Goal: Information Seeking & Learning: Stay updated

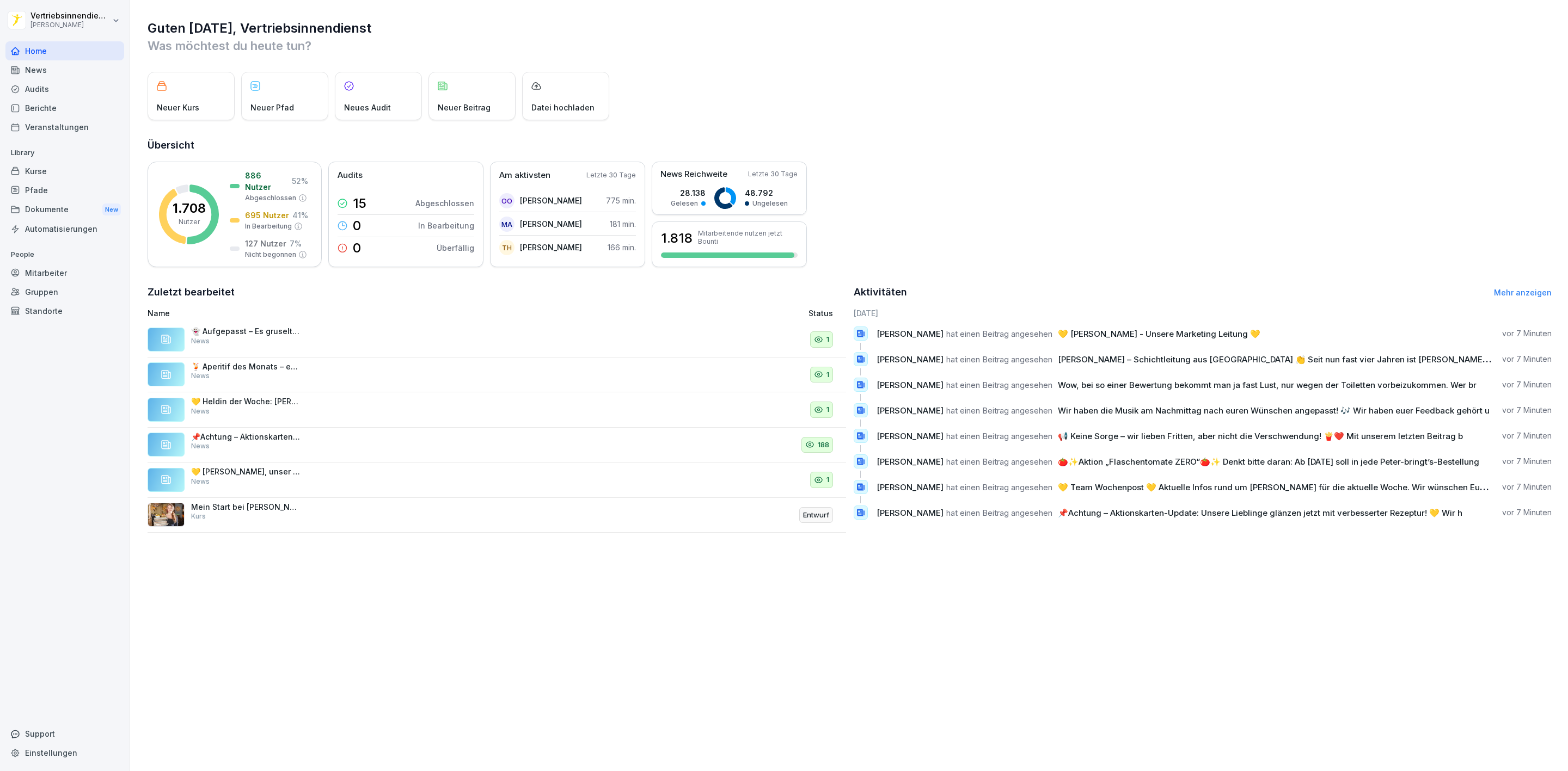
click at [69, 69] on div "News" at bounding box center [65, 69] width 119 height 19
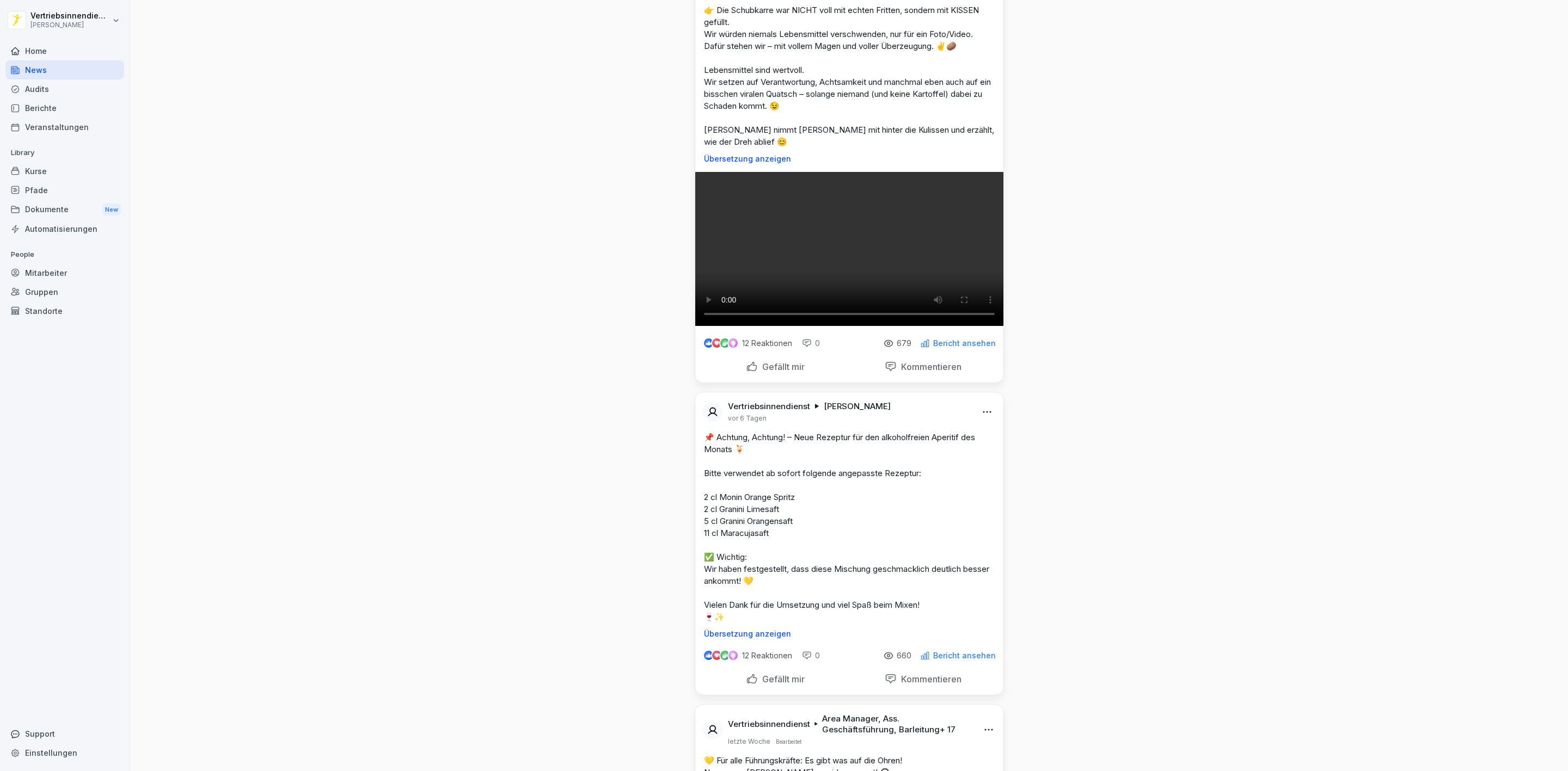
scroll to position [6063, 0]
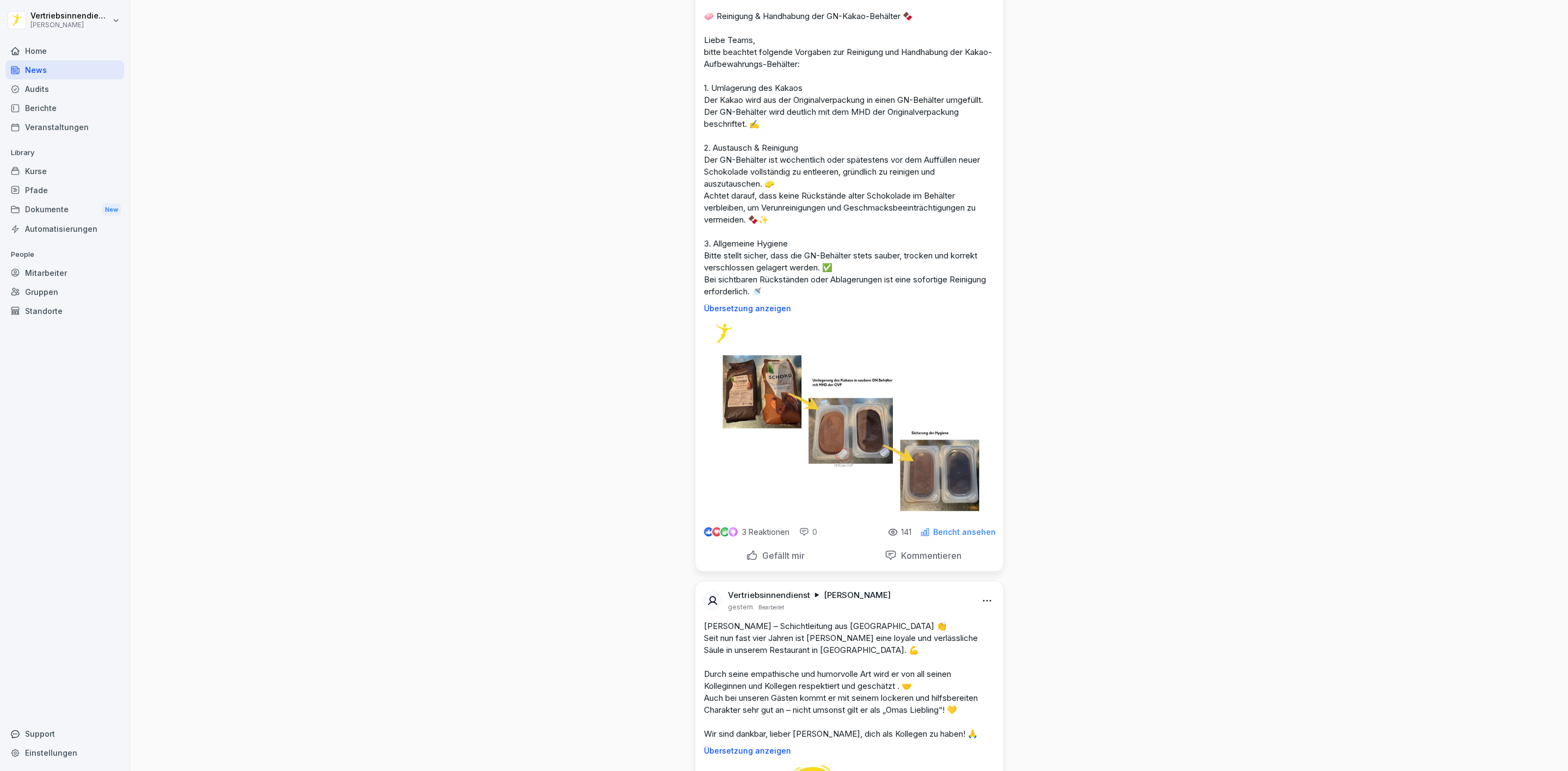
scroll to position [2939, 0]
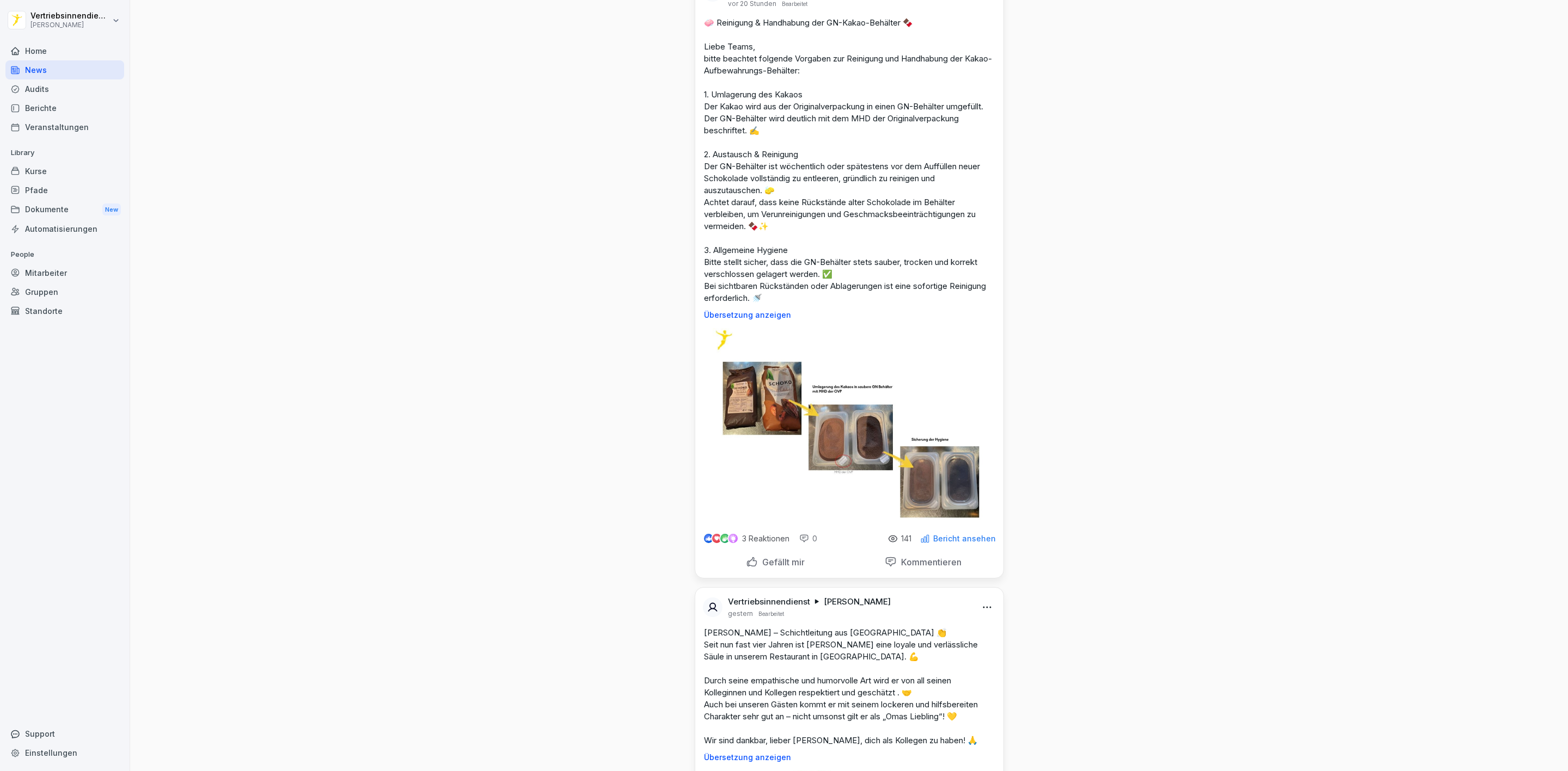
click at [52, 172] on div "Kurse" at bounding box center [65, 171] width 119 height 19
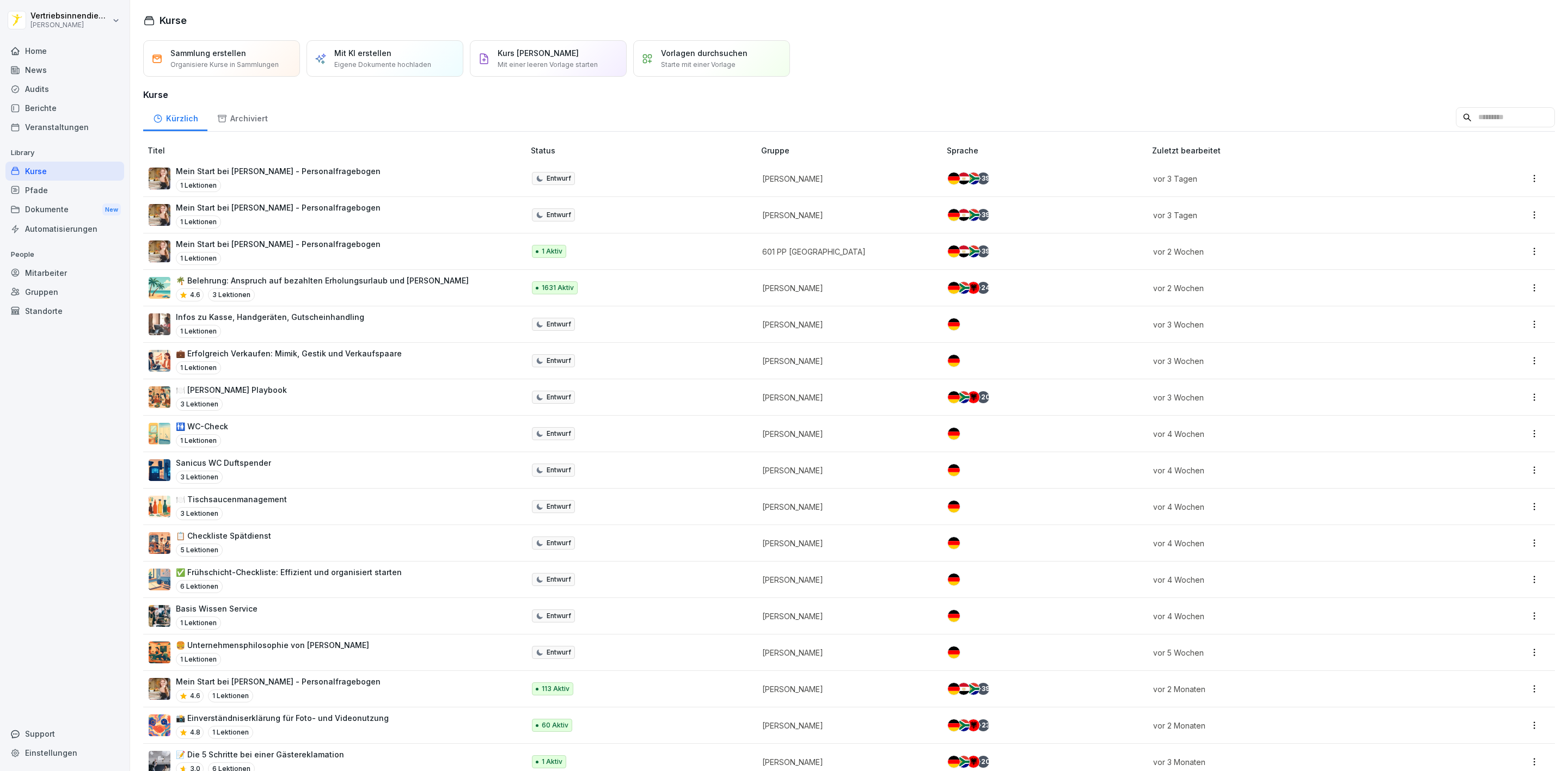
click at [49, 310] on div "Standorte" at bounding box center [65, 311] width 119 height 19
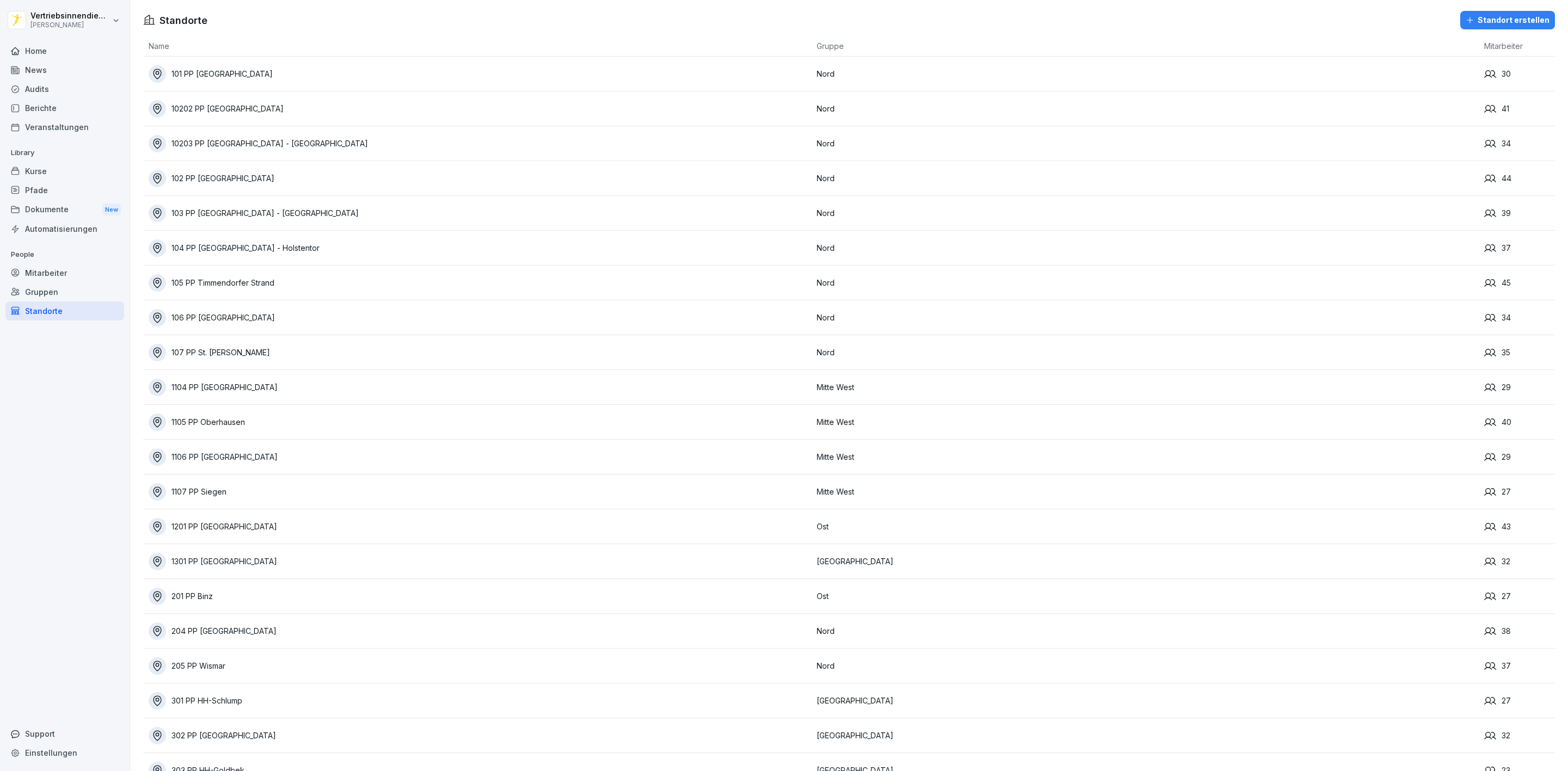
click at [273, 77] on div "101 PP [GEOGRAPHIC_DATA]" at bounding box center [480, 74] width 663 height 18
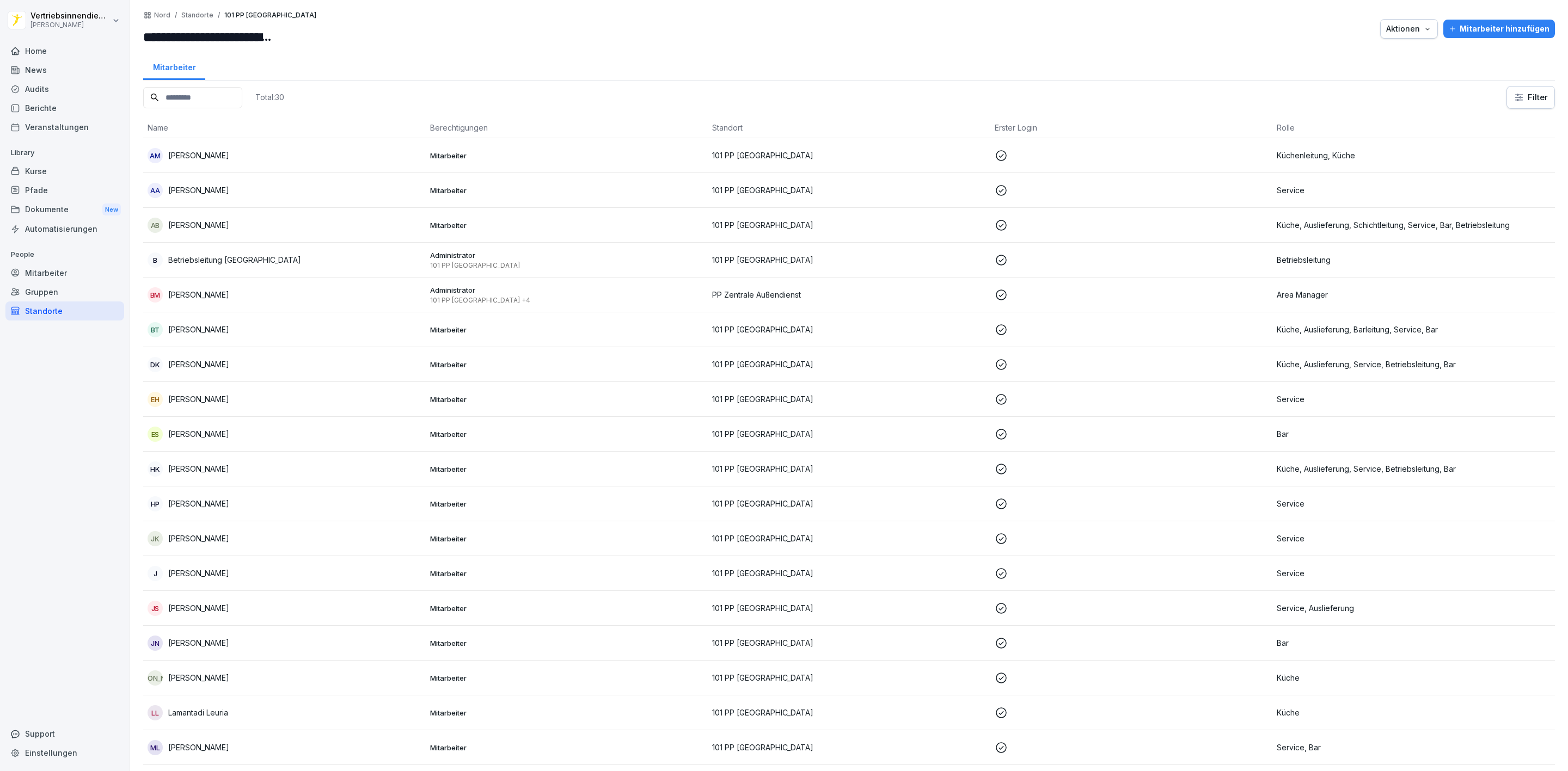
click at [41, 163] on div "Kurse" at bounding box center [65, 171] width 119 height 19
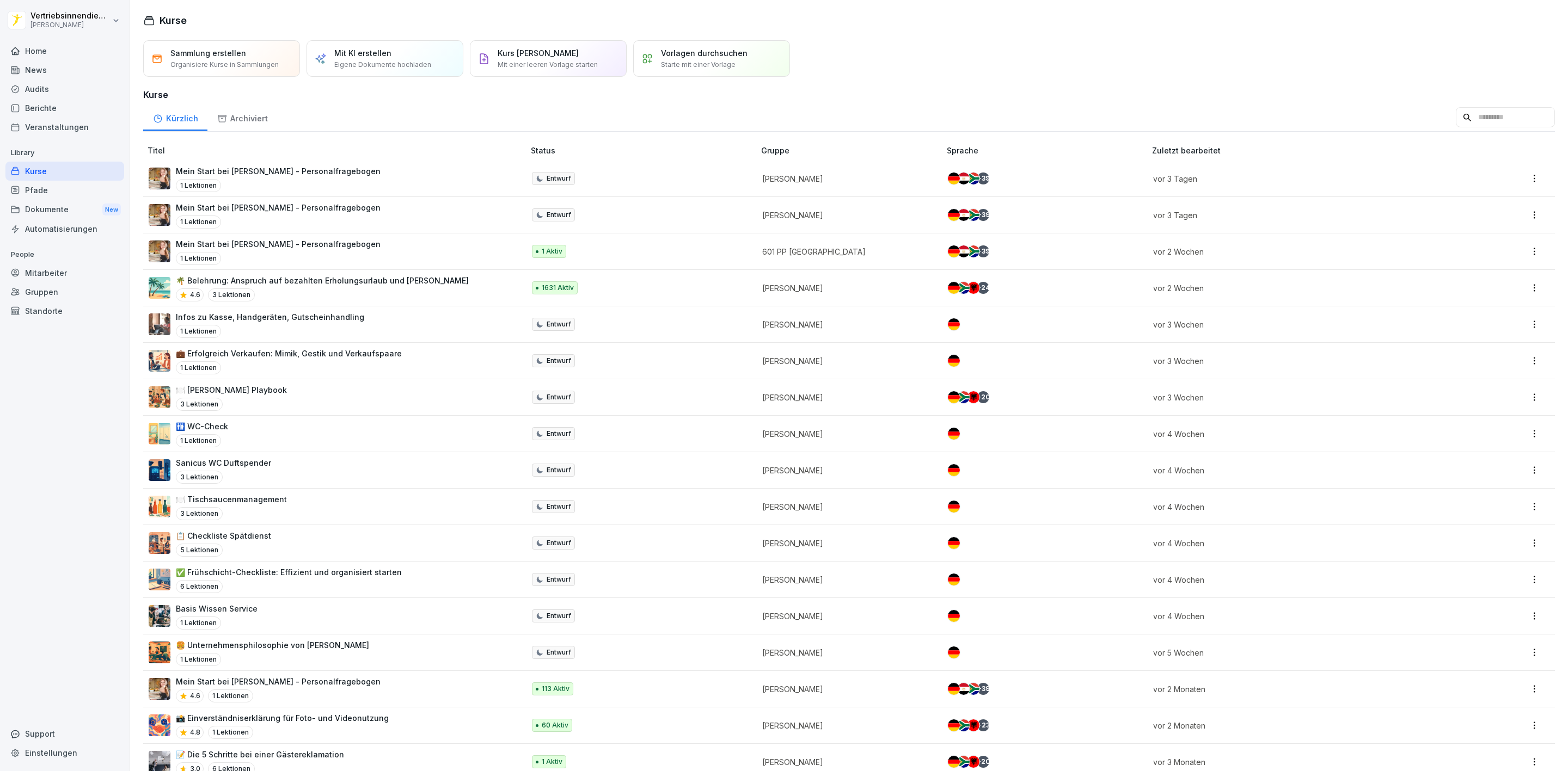
click at [307, 285] on p "🌴 Belehrung: Anspruch auf bezahlten Erholungsurlaub und [PERSON_NAME]" at bounding box center [322, 281] width 293 height 12
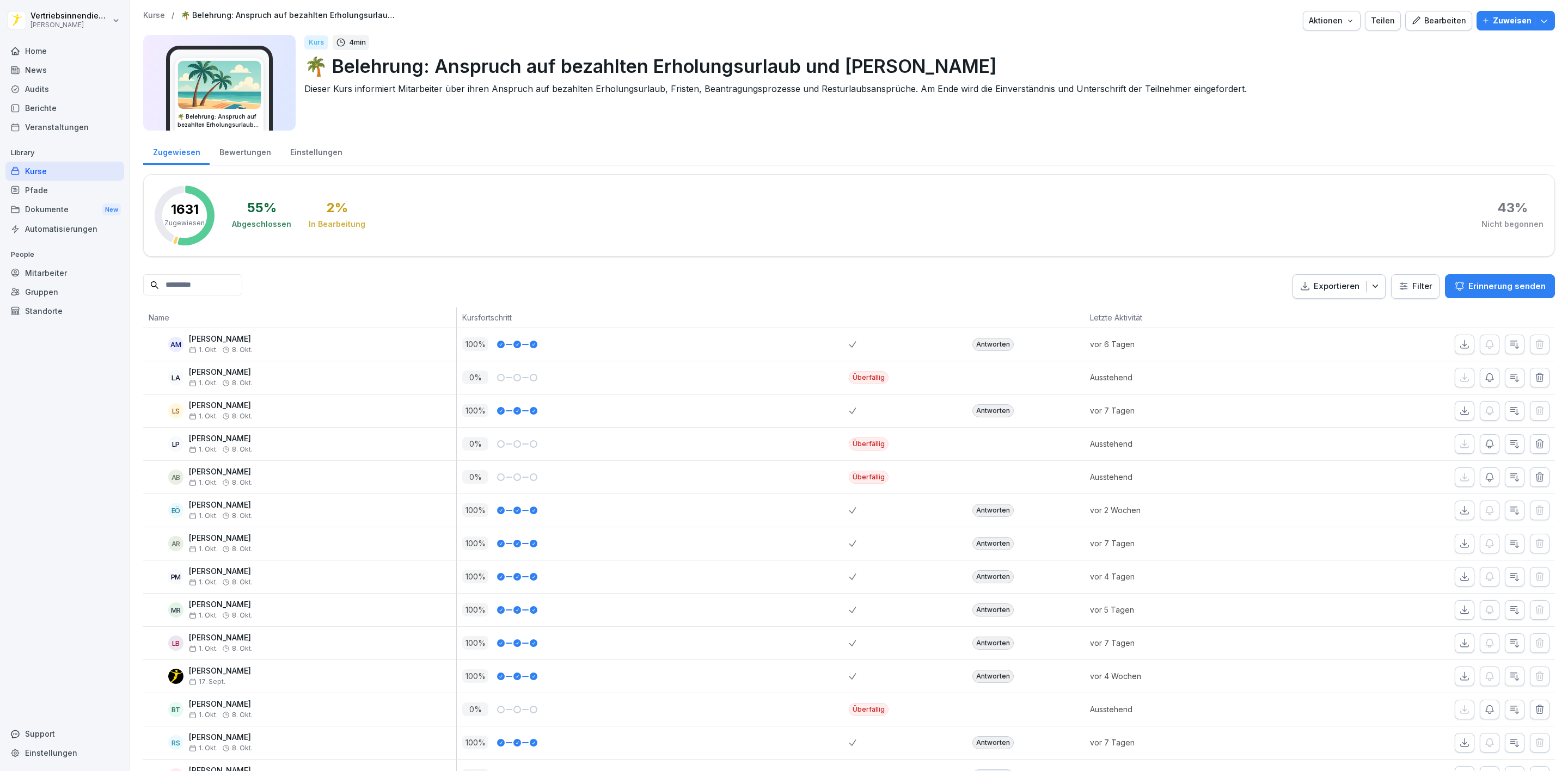
click at [245, 153] on div "Bewertungen" at bounding box center [245, 151] width 71 height 28
click at [295, 152] on div "Einstellungen" at bounding box center [316, 151] width 71 height 28
click at [230, 152] on div "Bewertungen" at bounding box center [245, 151] width 71 height 28
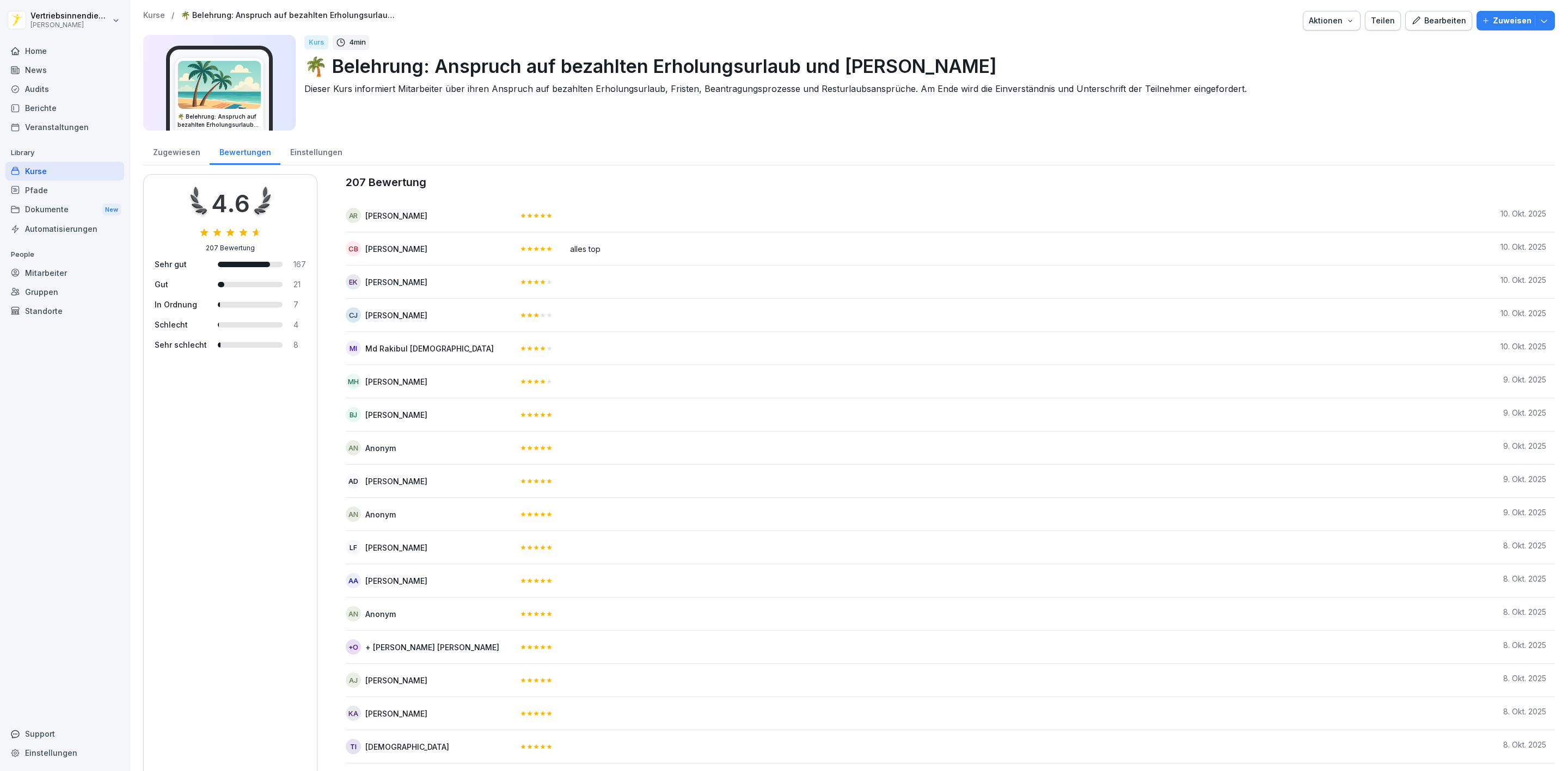
click at [293, 152] on div "Einstellungen" at bounding box center [316, 151] width 71 height 28
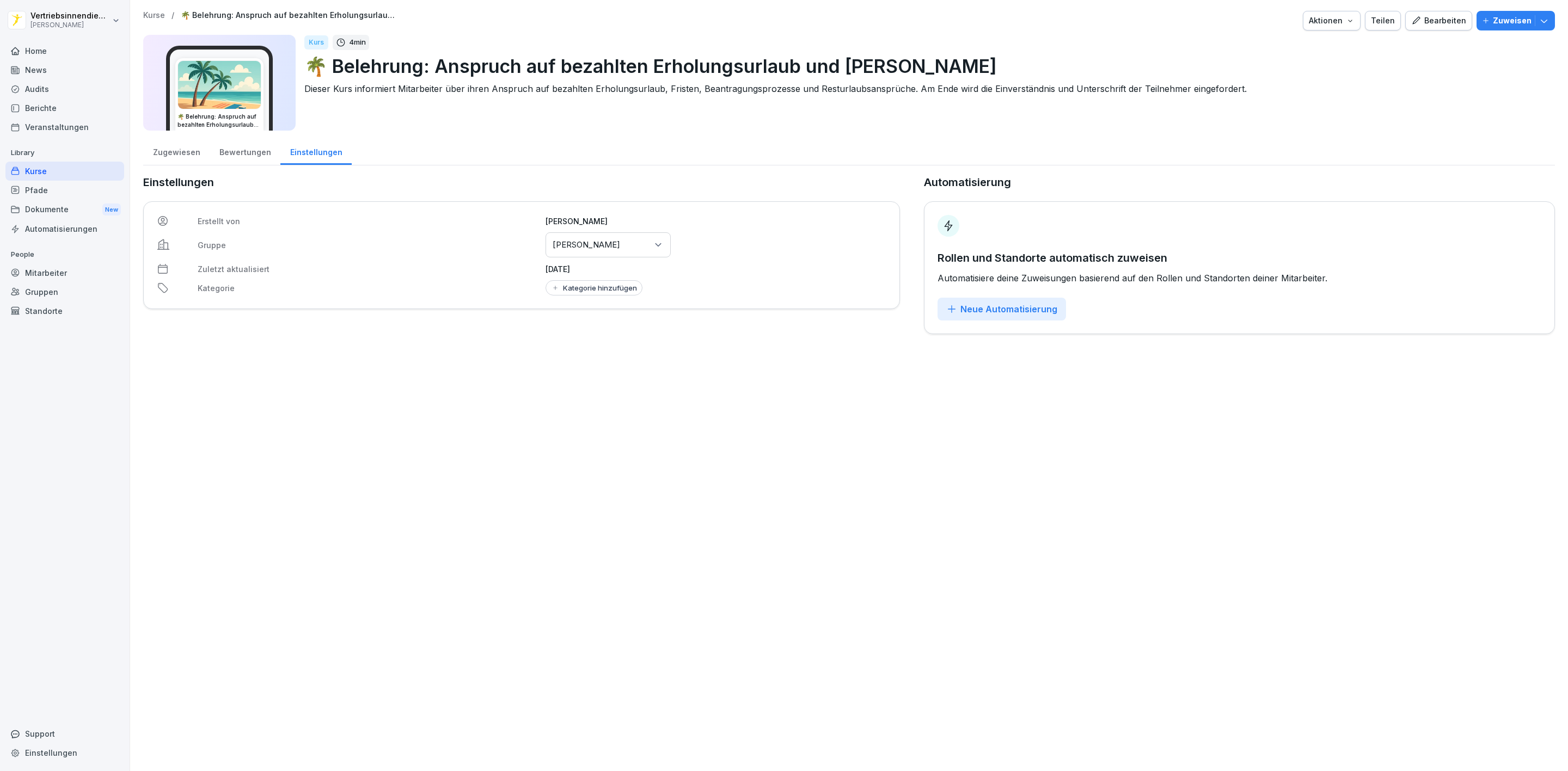
click at [173, 148] on div "Zugewiesen" at bounding box center [176, 151] width 66 height 28
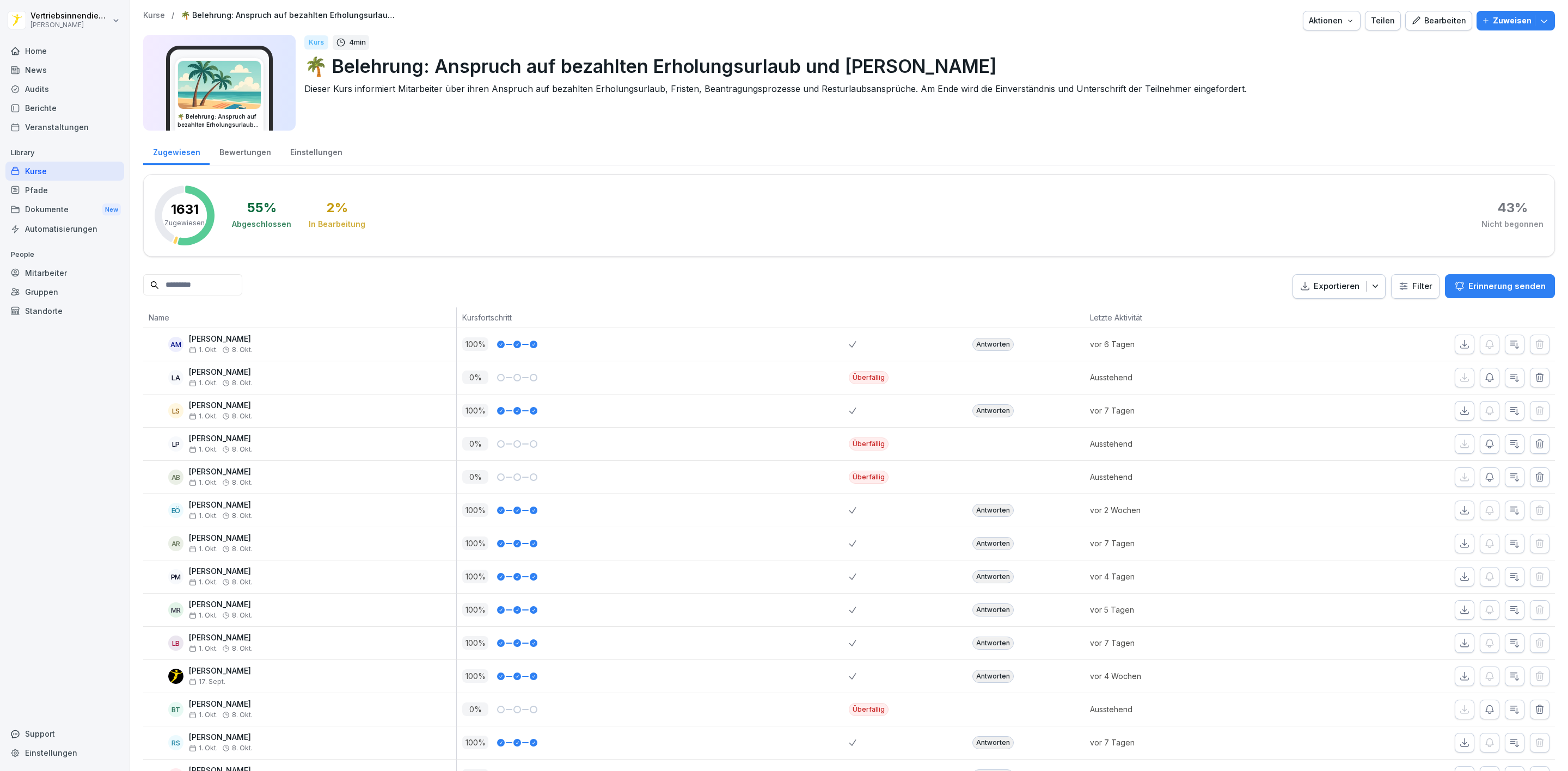
drag, startPoint x: 65, startPoint y: 72, endPoint x: 159, endPoint y: 218, distance: 173.6
click at [65, 72] on div "News" at bounding box center [65, 69] width 119 height 19
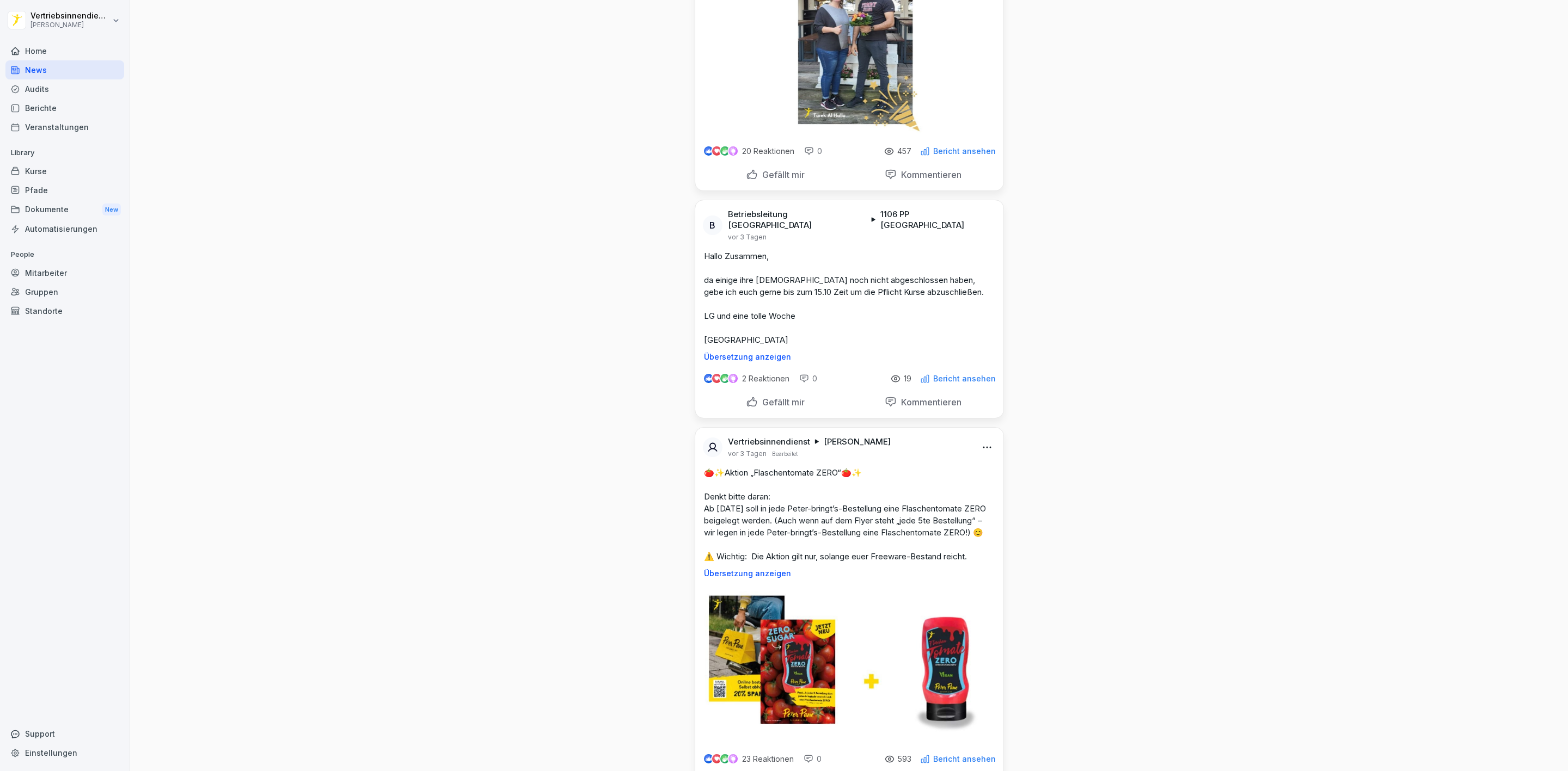
scroll to position [4246, 0]
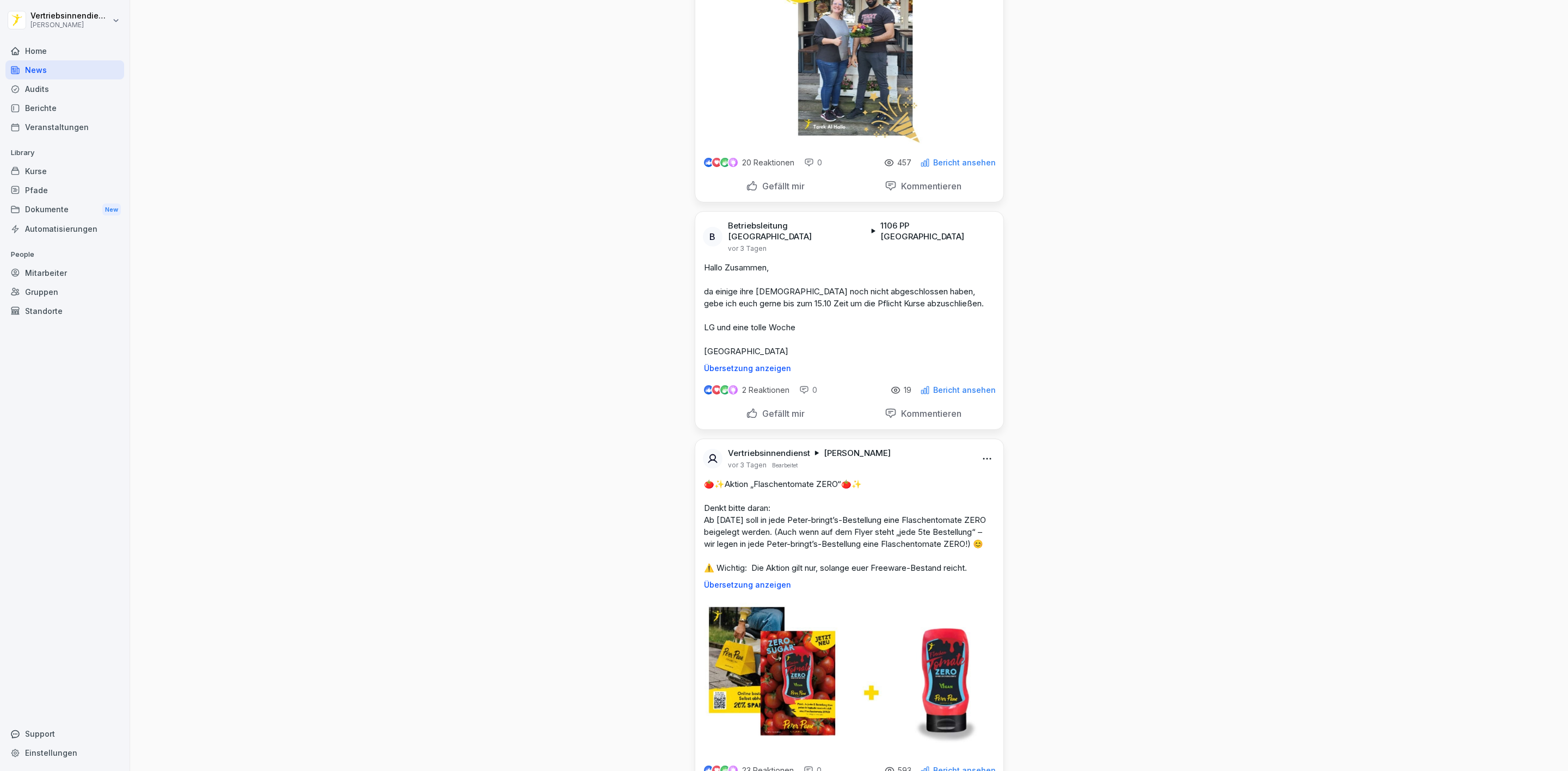
click at [46, 105] on div "Berichte" at bounding box center [65, 108] width 119 height 19
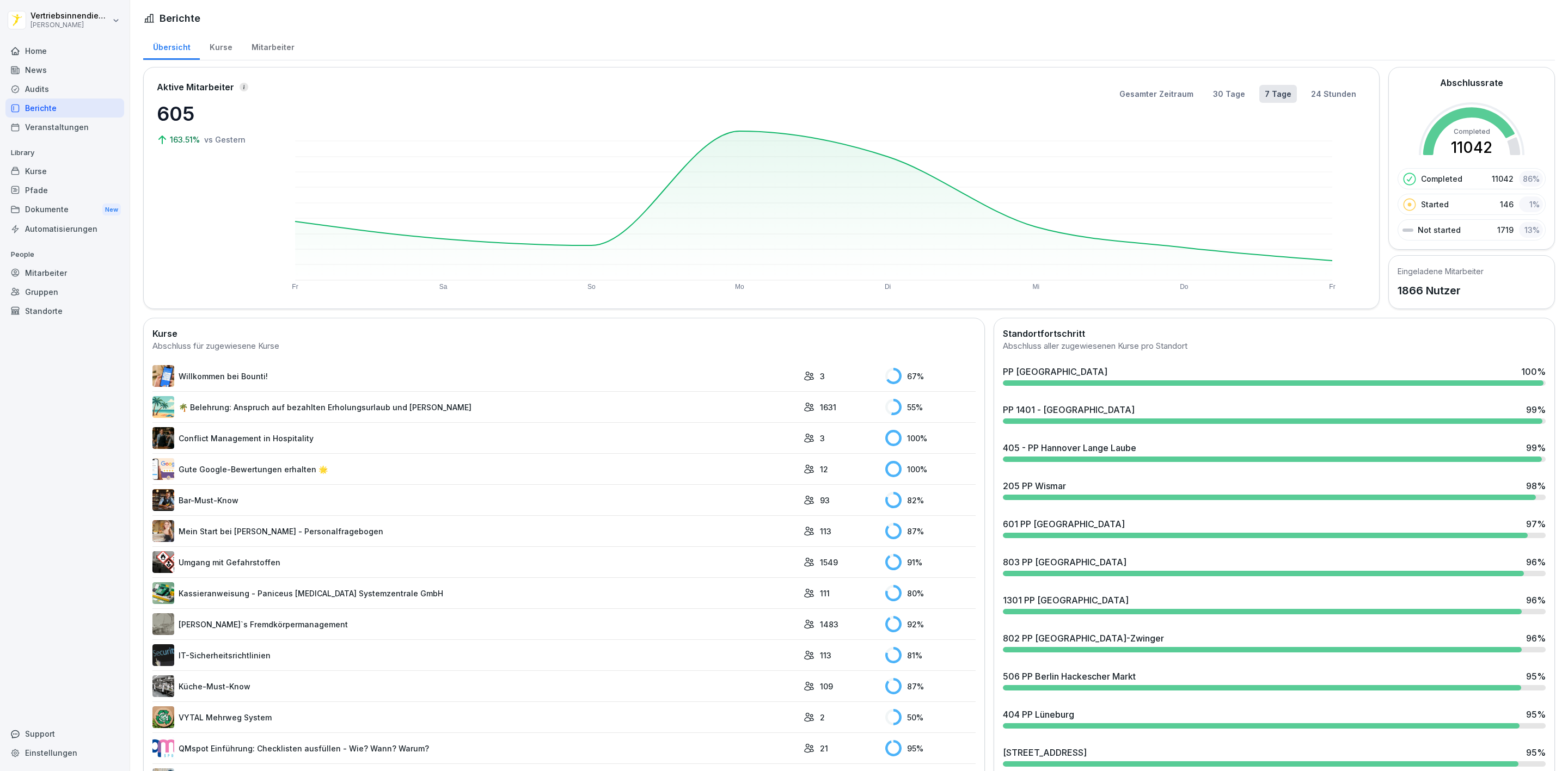
click at [62, 280] on div "Mitarbeiter" at bounding box center [65, 273] width 119 height 19
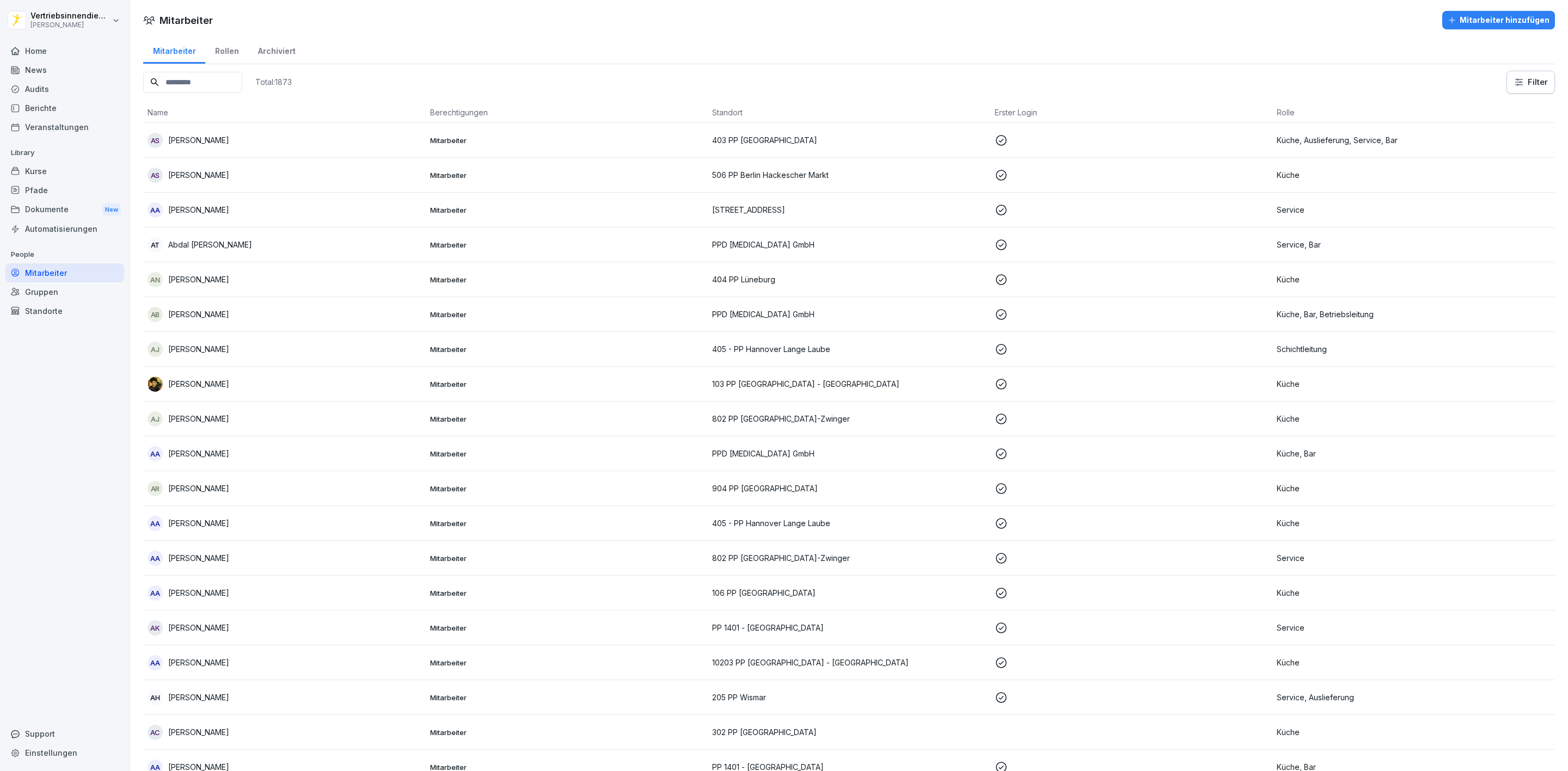
click at [219, 80] on input at bounding box center [192, 82] width 99 height 21
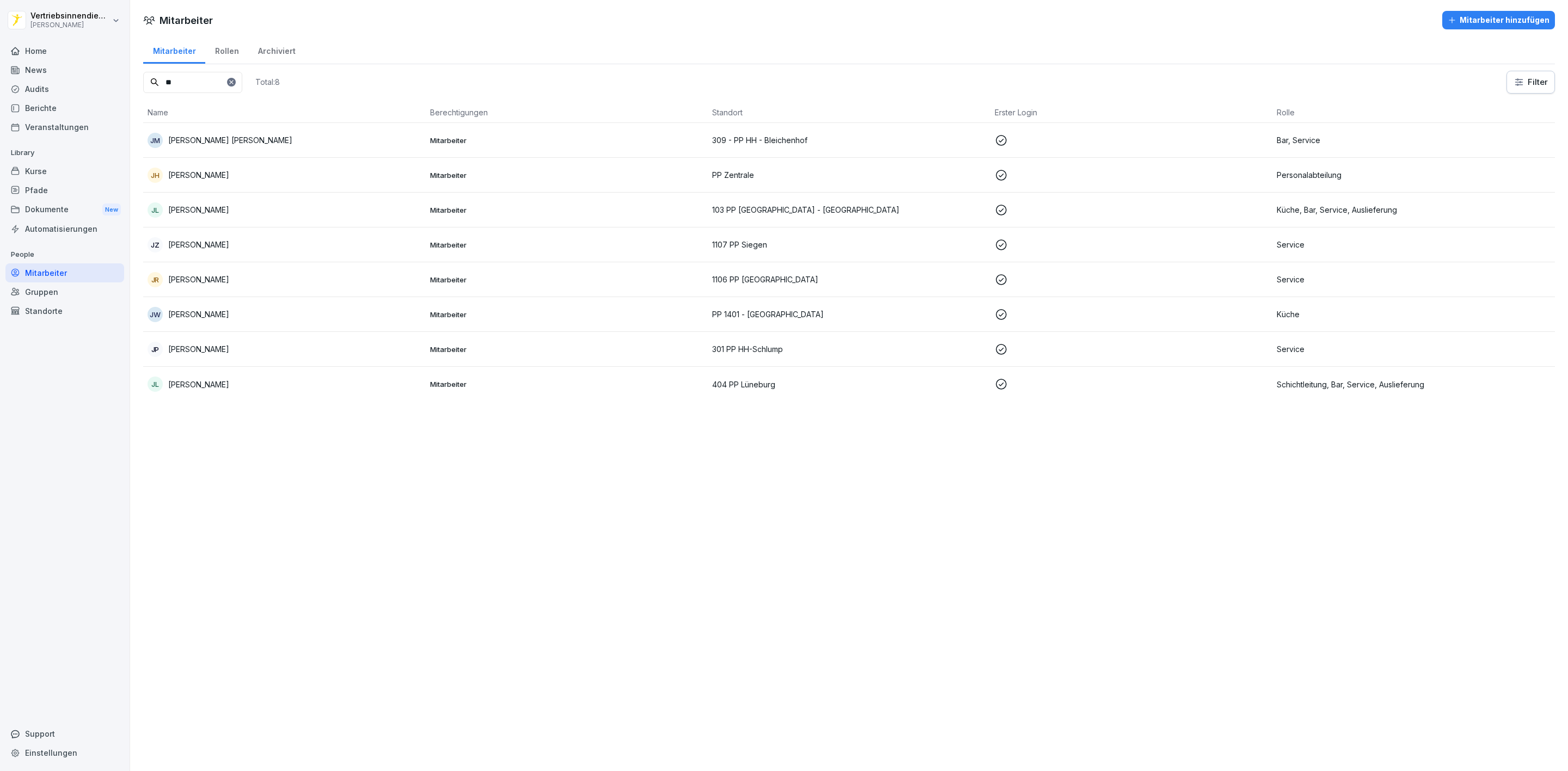
type input "*"
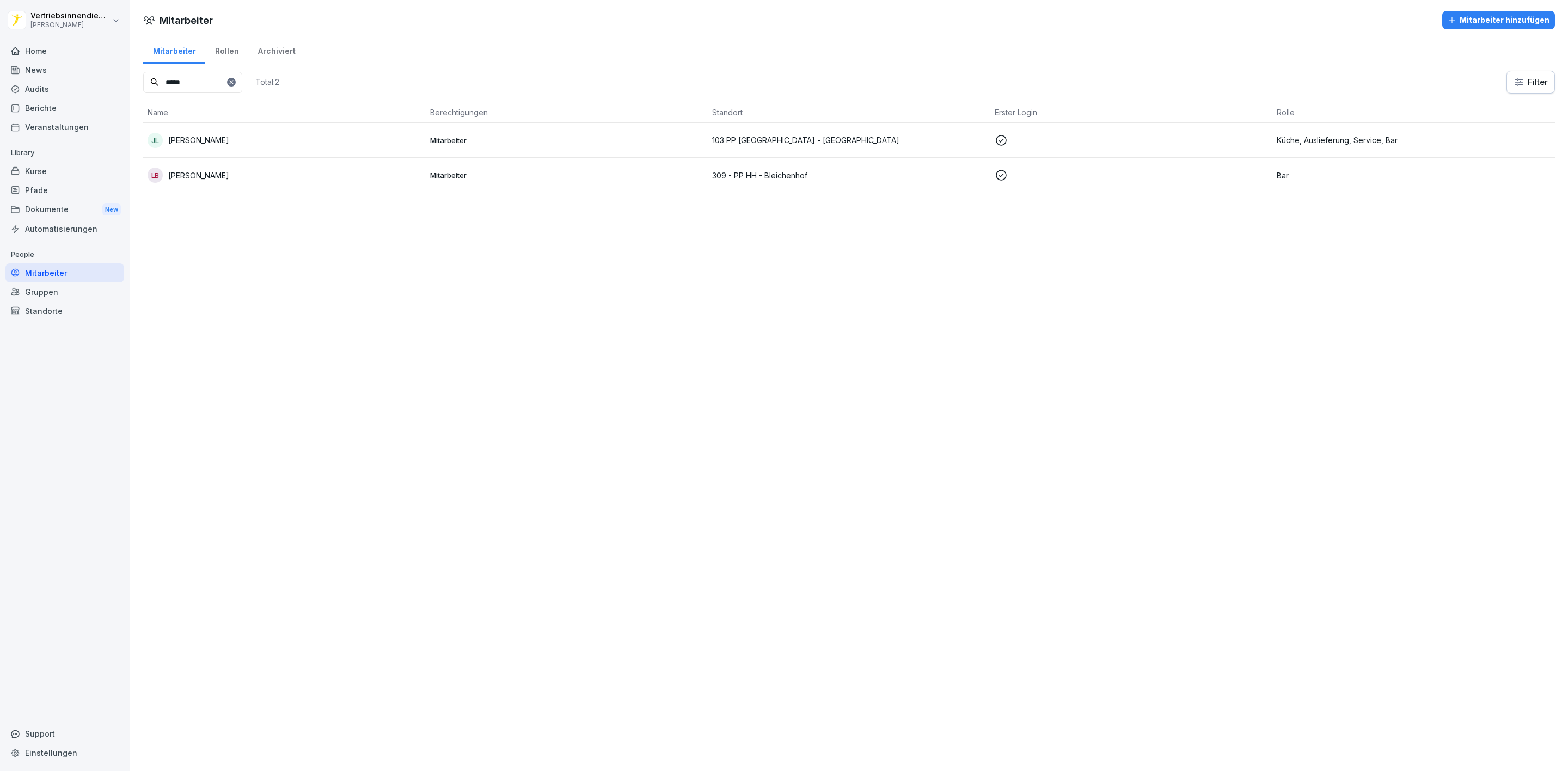
click at [242, 85] on input "*****" at bounding box center [192, 82] width 99 height 21
type input "*****"
click at [235, 80] on icon at bounding box center [231, 82] width 7 height 7
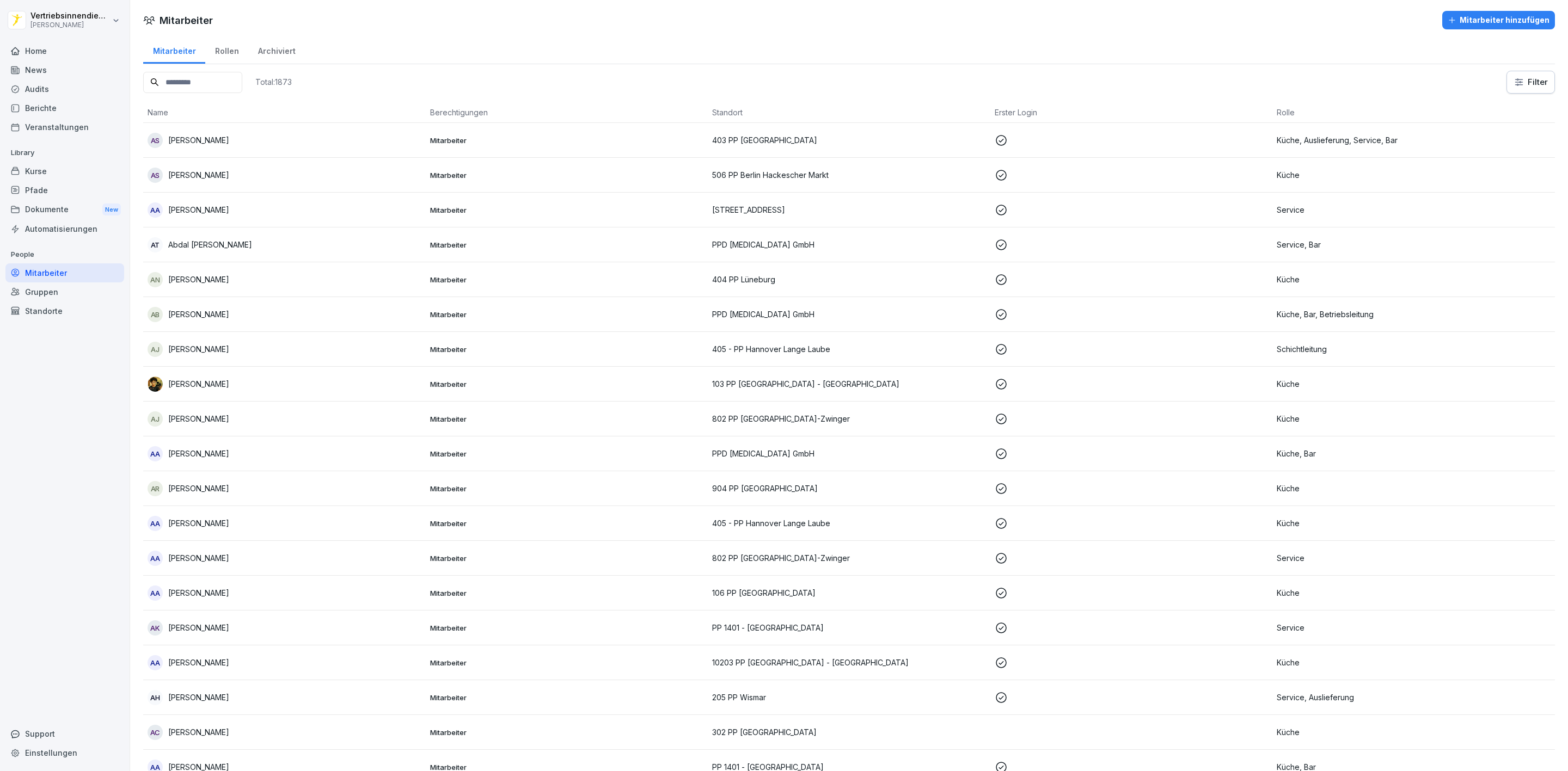
click at [38, 80] on div "Audits" at bounding box center [65, 89] width 119 height 19
click at [52, 105] on div "Berichte" at bounding box center [65, 108] width 119 height 19
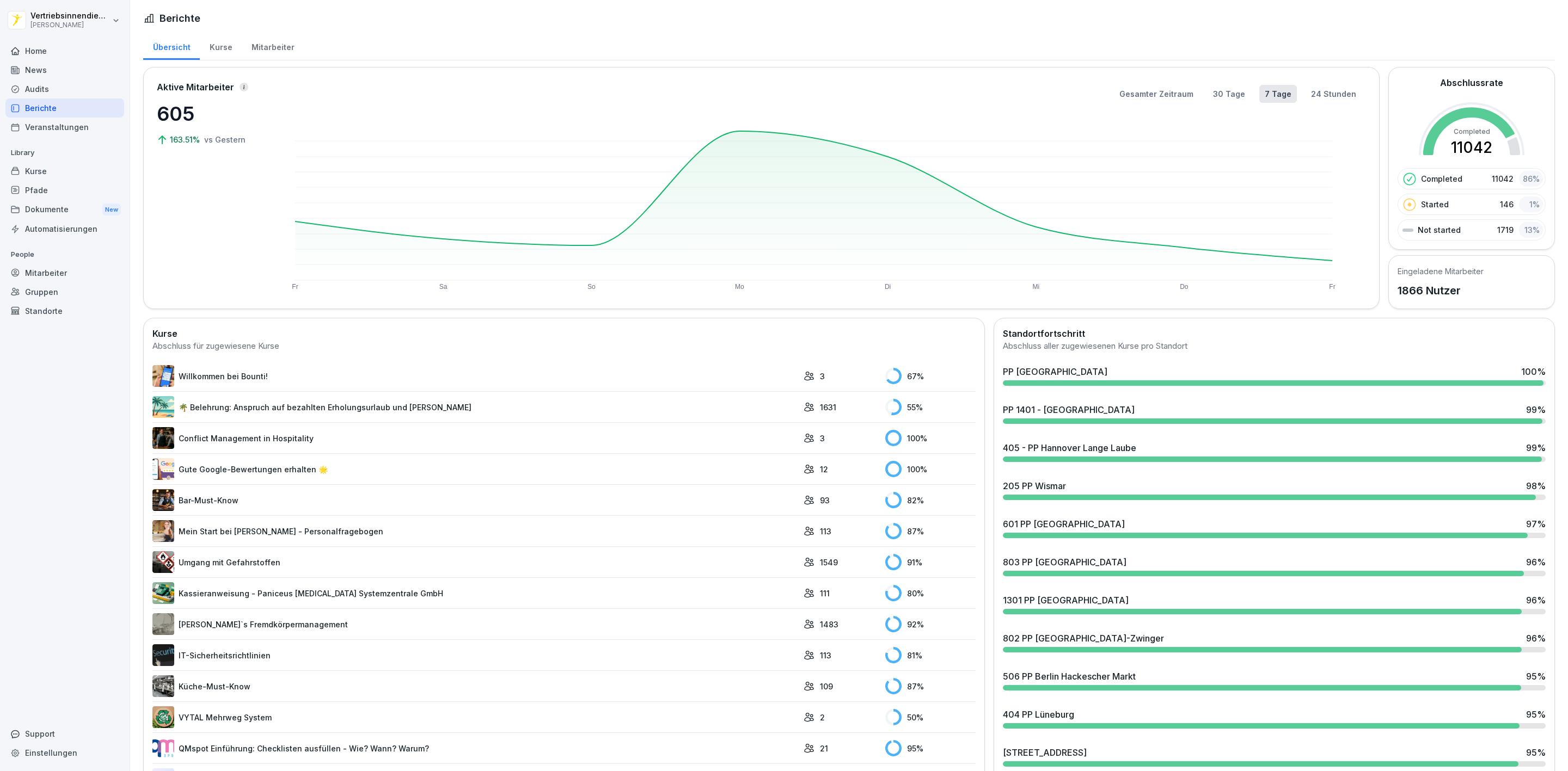
click at [64, 113] on div "Berichte" at bounding box center [65, 108] width 119 height 19
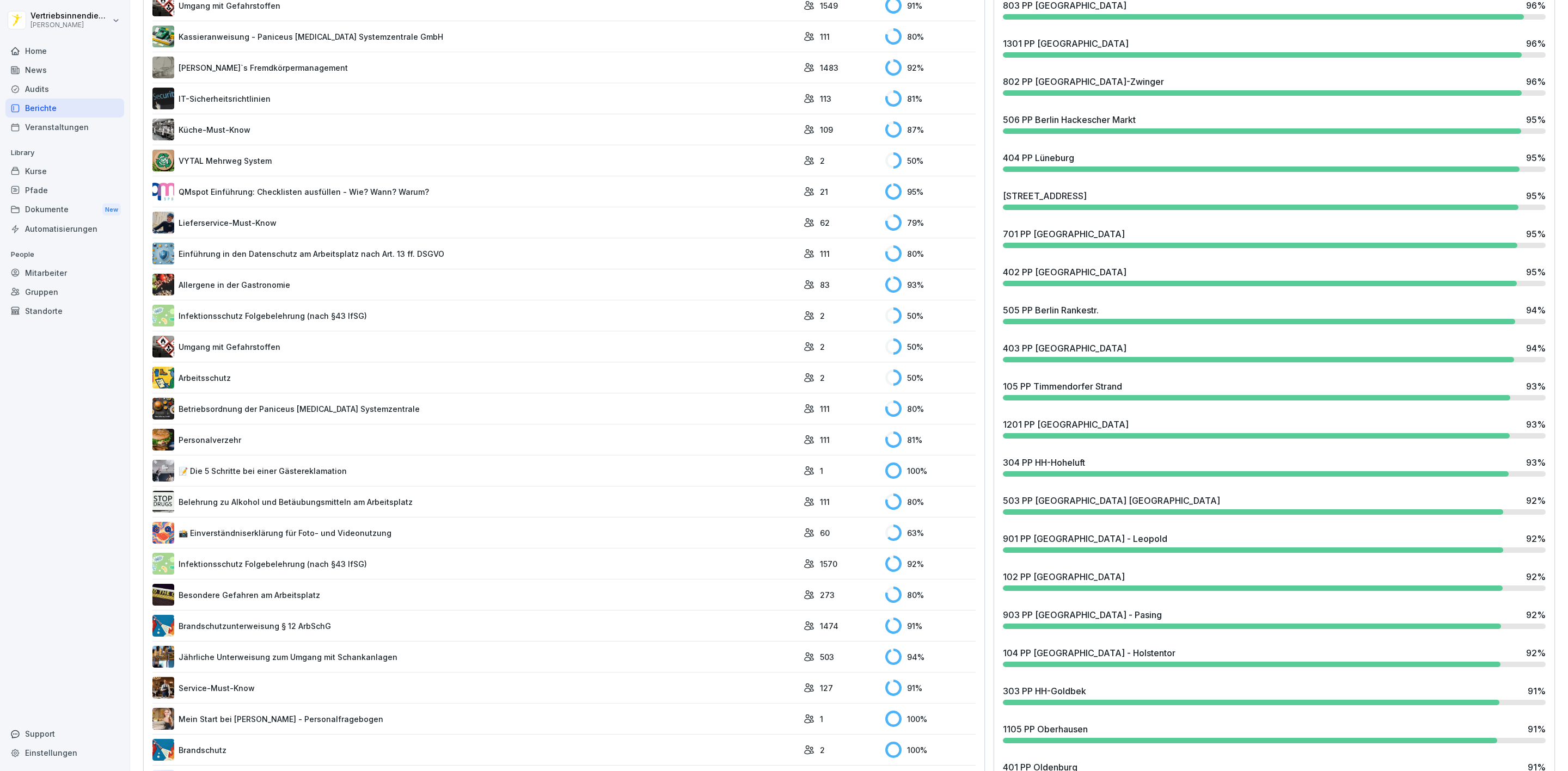
scroll to position [653, 0]
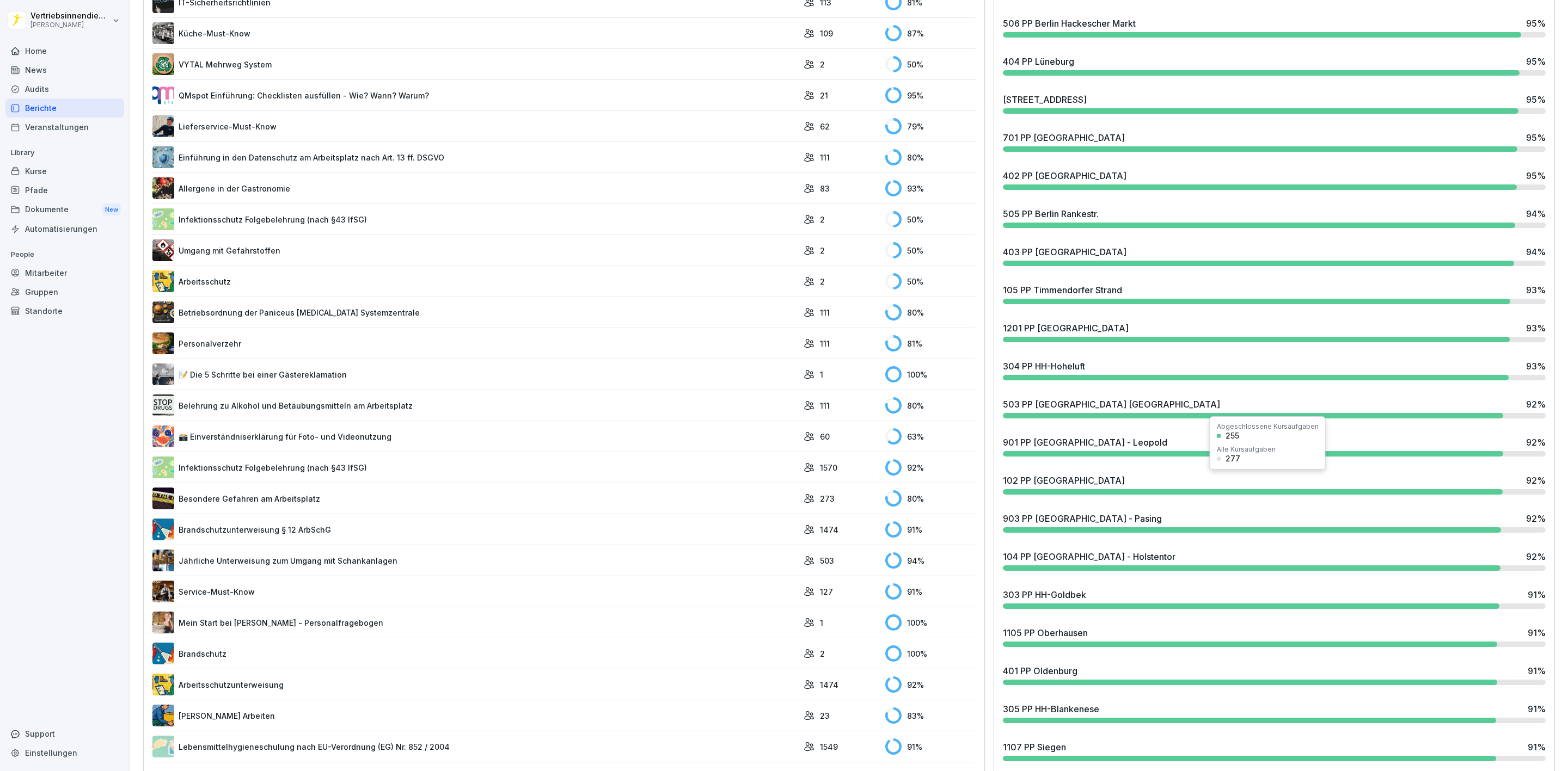
click at [1139, 485] on div "102 PP Flensburg 92 %" at bounding box center [1275, 480] width 543 height 13
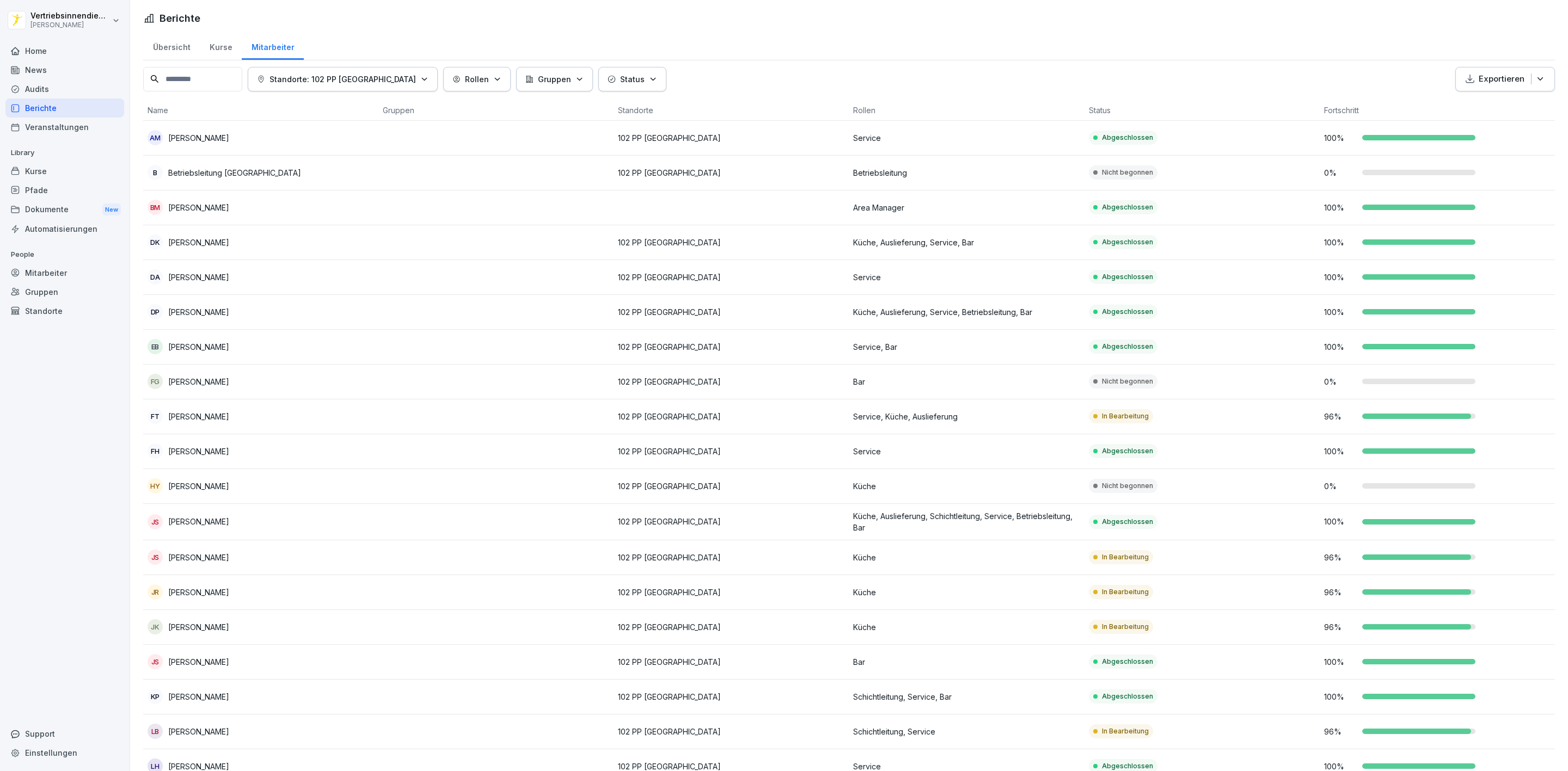
click at [40, 55] on div "Home" at bounding box center [65, 51] width 119 height 19
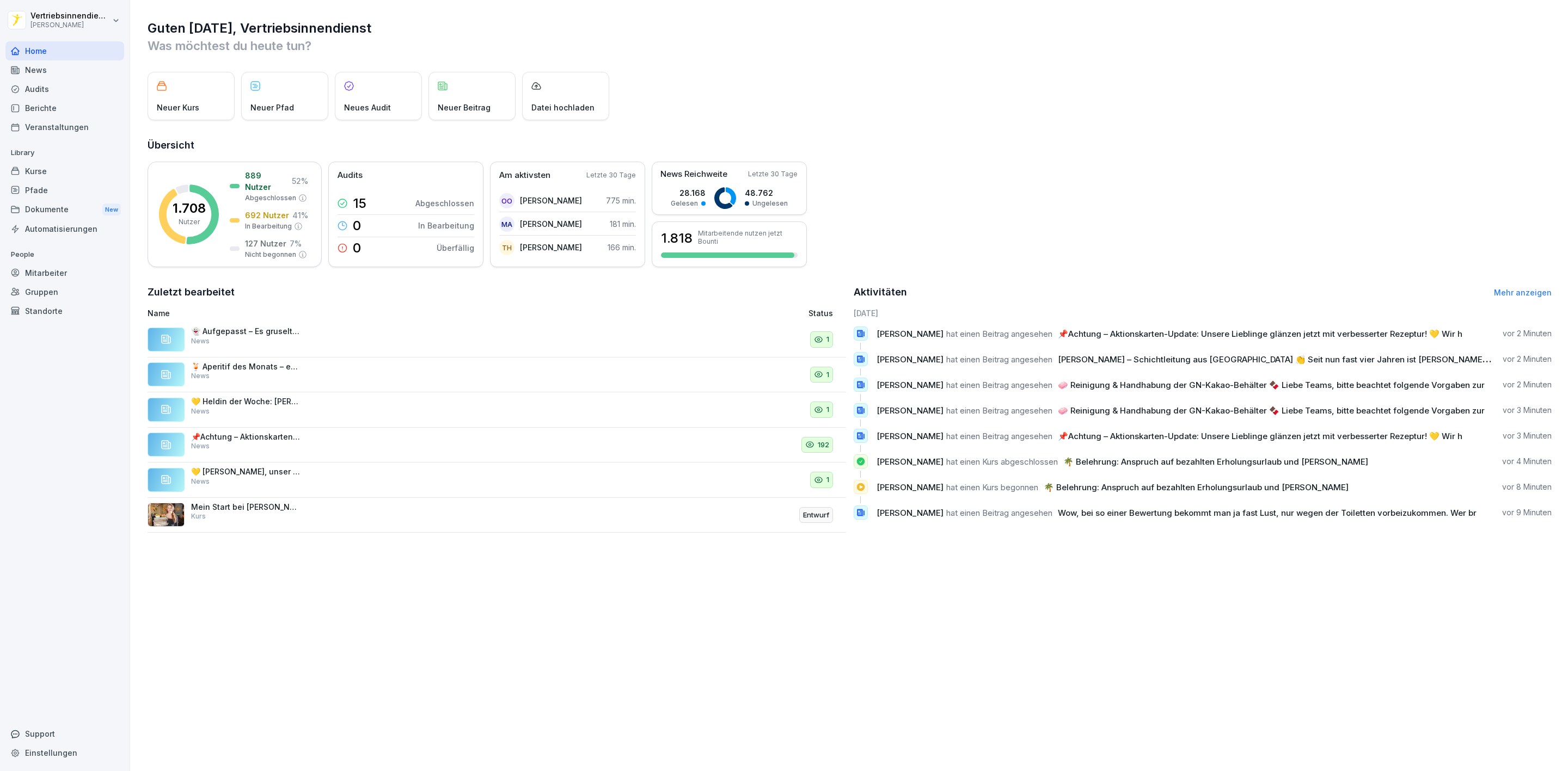
click at [49, 71] on div "News" at bounding box center [65, 69] width 119 height 19
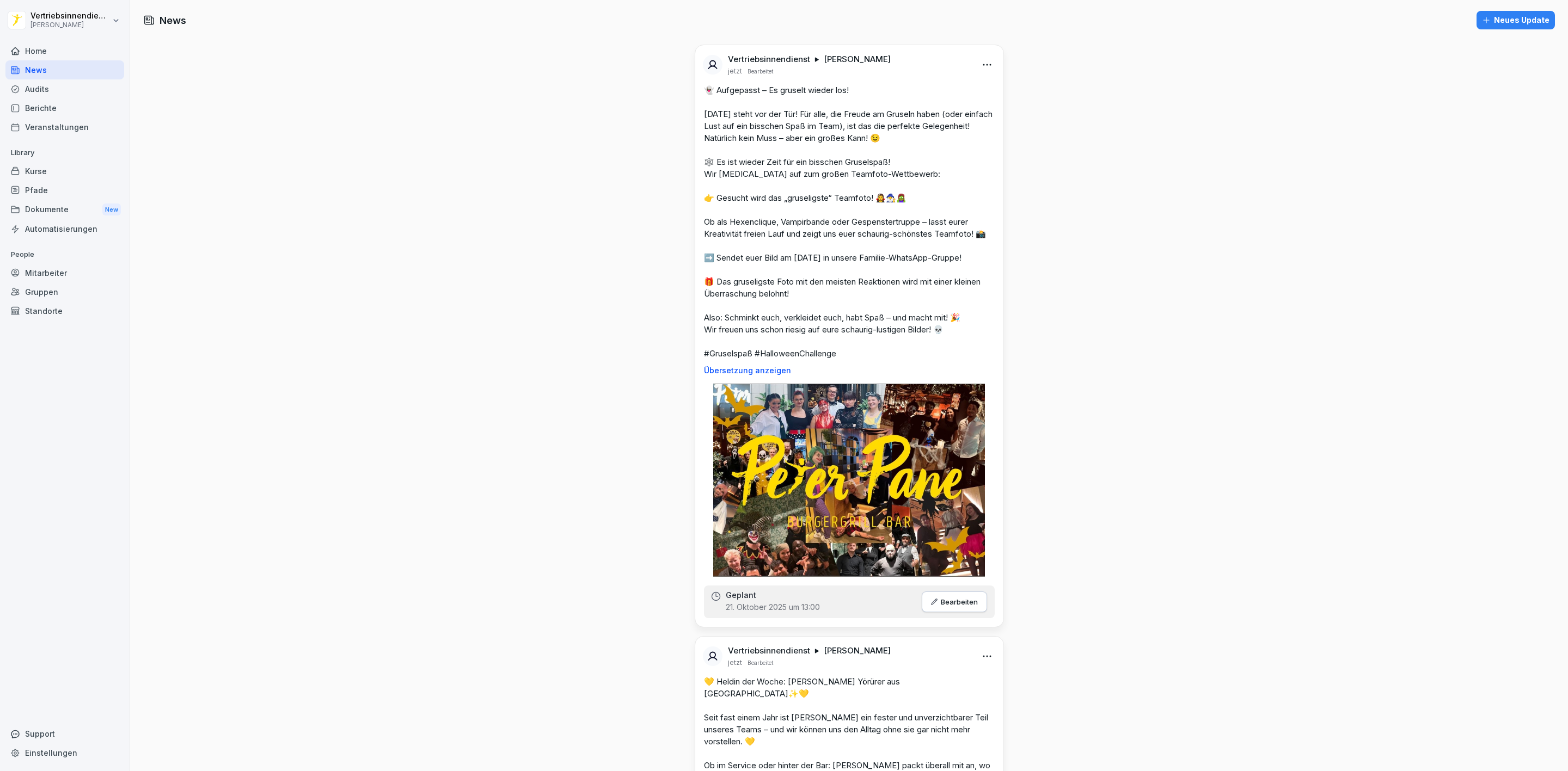
click at [51, 211] on div "Dokumente New" at bounding box center [65, 209] width 119 height 20
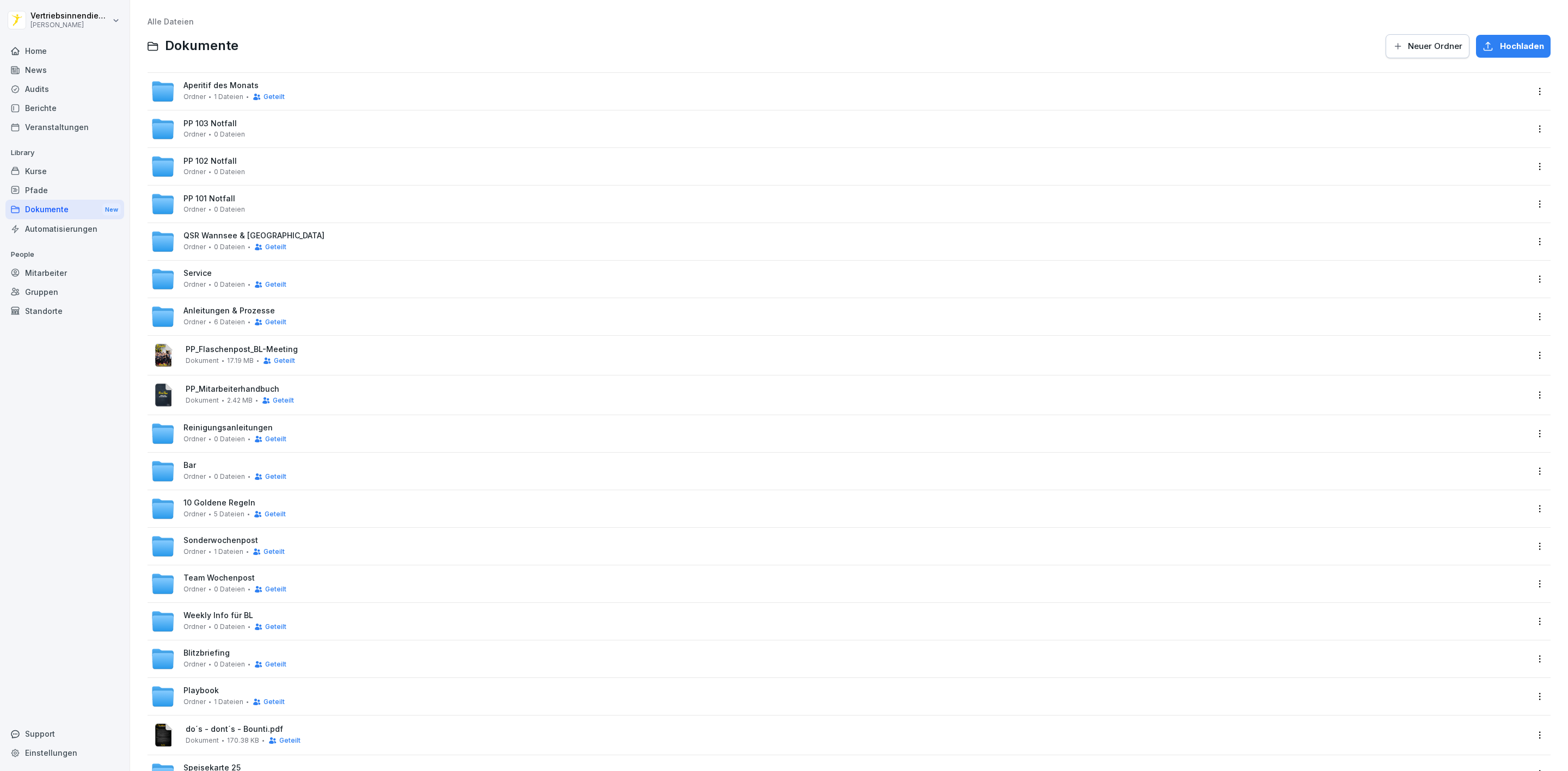
click at [222, 546] on div "Sonderwochenpost Ordner 1 Dateien Geteilt" at bounding box center [234, 546] width 101 height 20
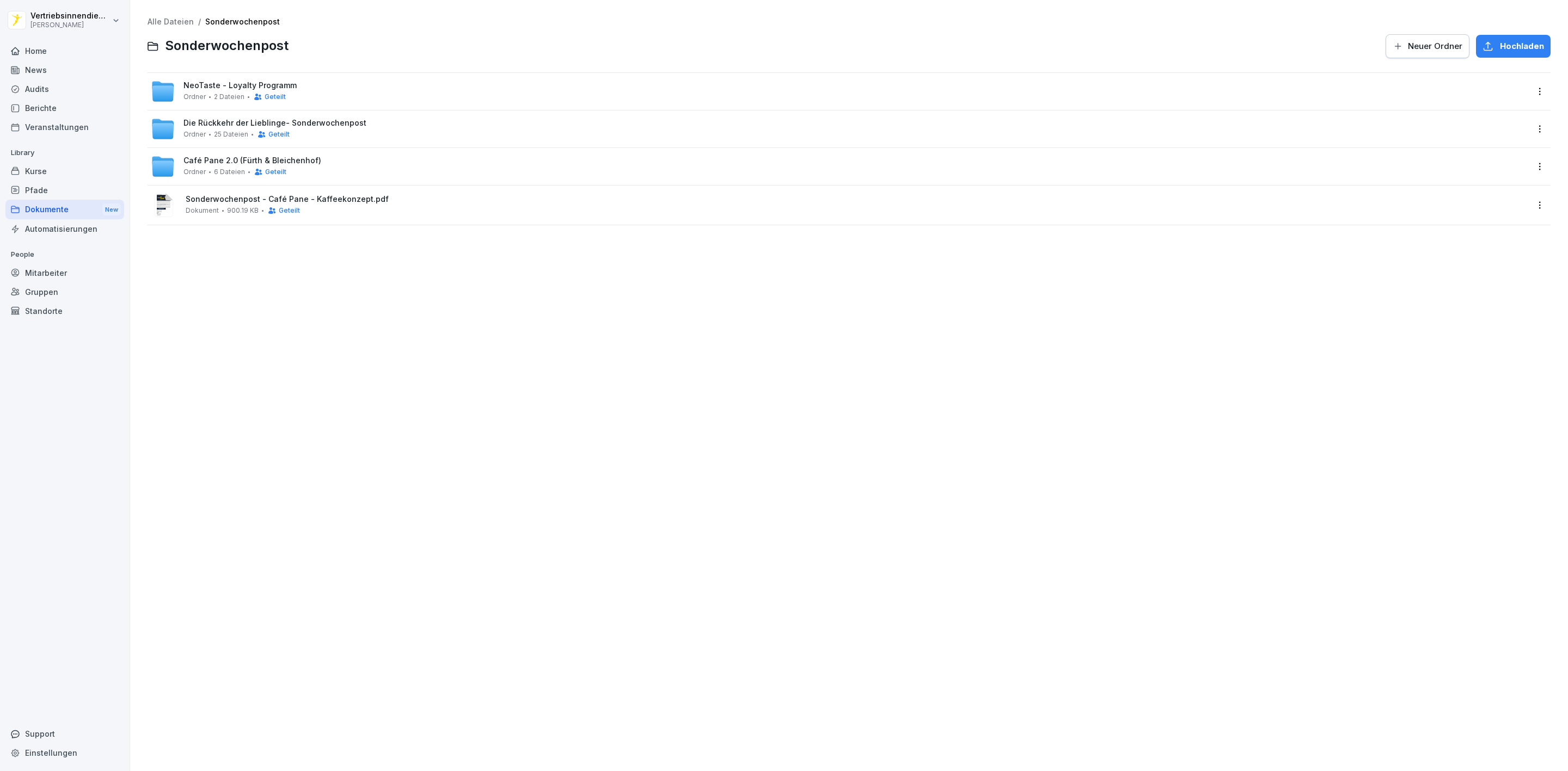
click at [247, 134] on div "Ordner 25 Dateien Geteilt" at bounding box center [236, 134] width 106 height 9
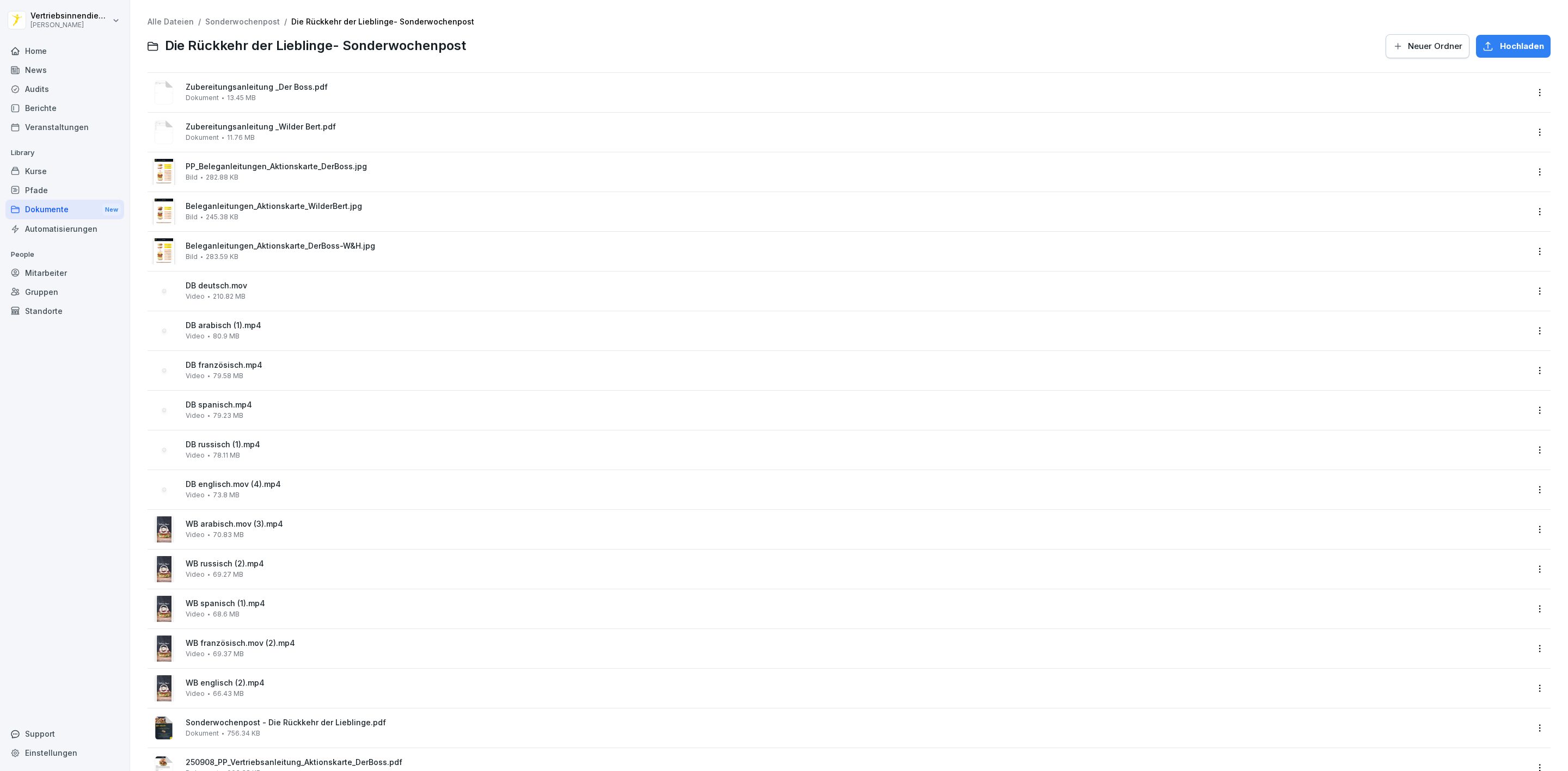
click at [268, 103] on div "Zubereitungsanleitung _Der Boss.pdf Dokument 13.45 MB" at bounding box center [839, 92] width 1377 height 26
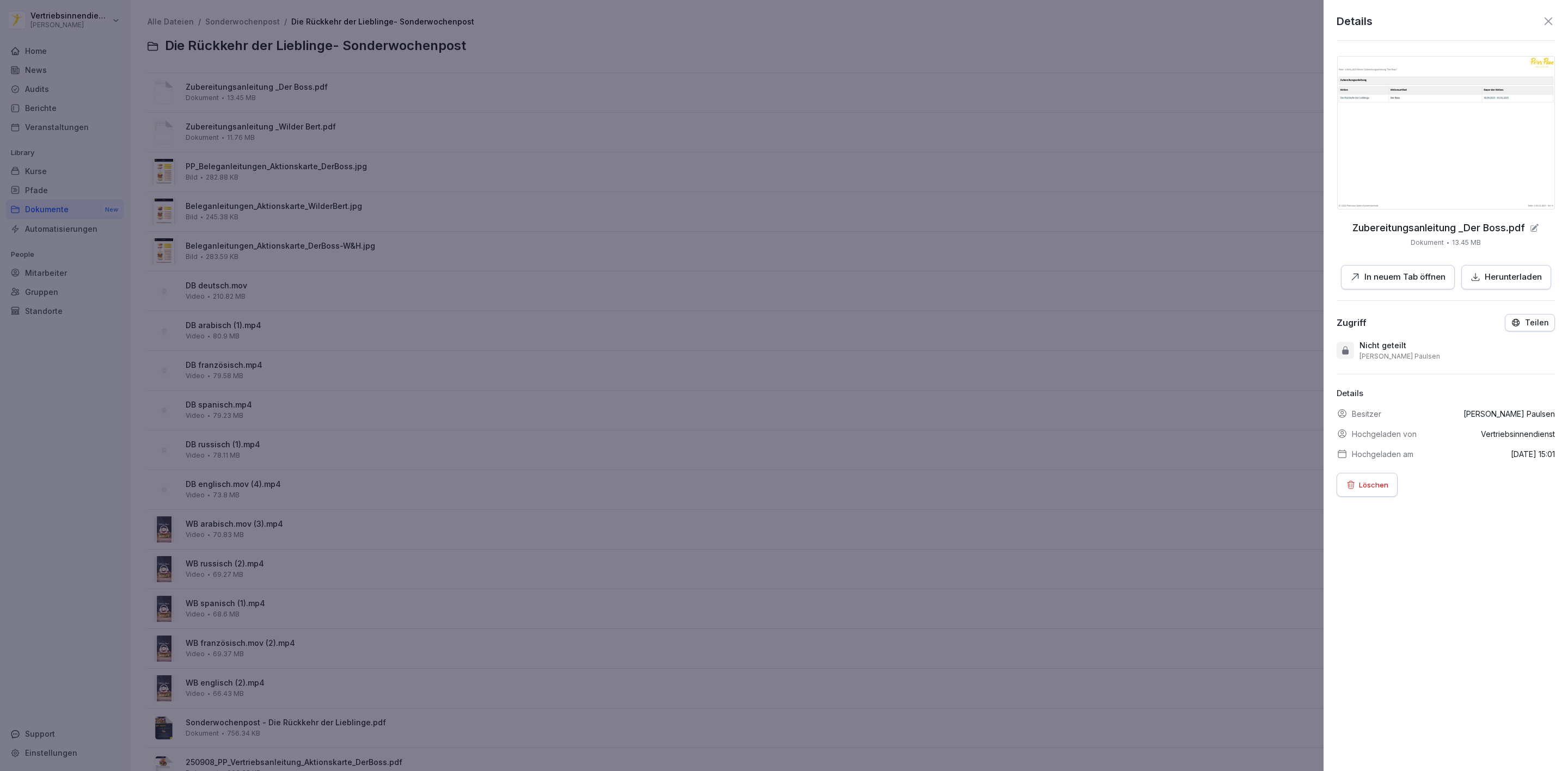
click at [1384, 271] on p "In neuem Tab öffnen" at bounding box center [1404, 277] width 81 height 13
click at [784, 208] on div at bounding box center [784, 385] width 1568 height 771
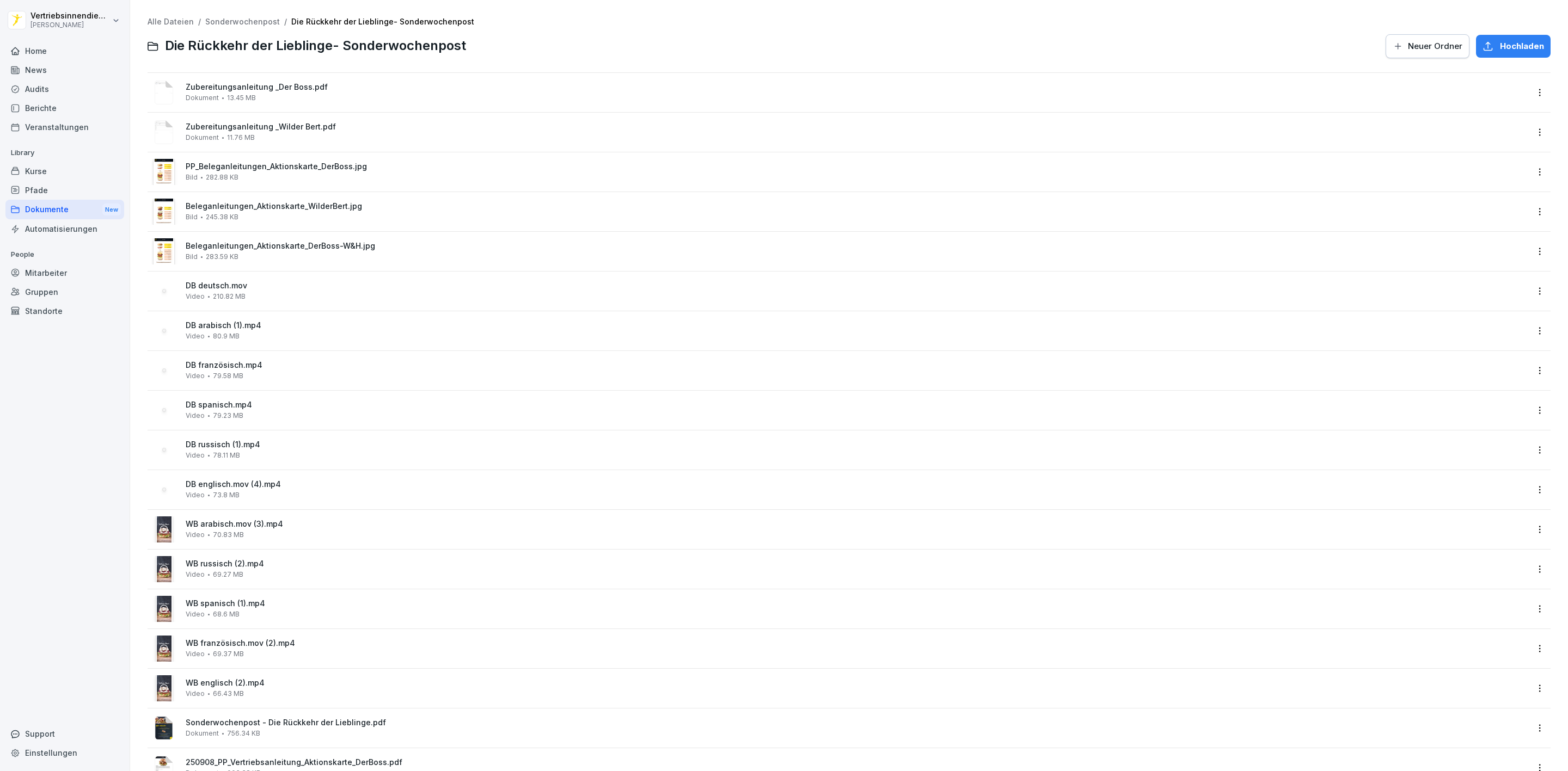
click at [251, 141] on span "11.76 MB" at bounding box center [241, 138] width 28 height 8
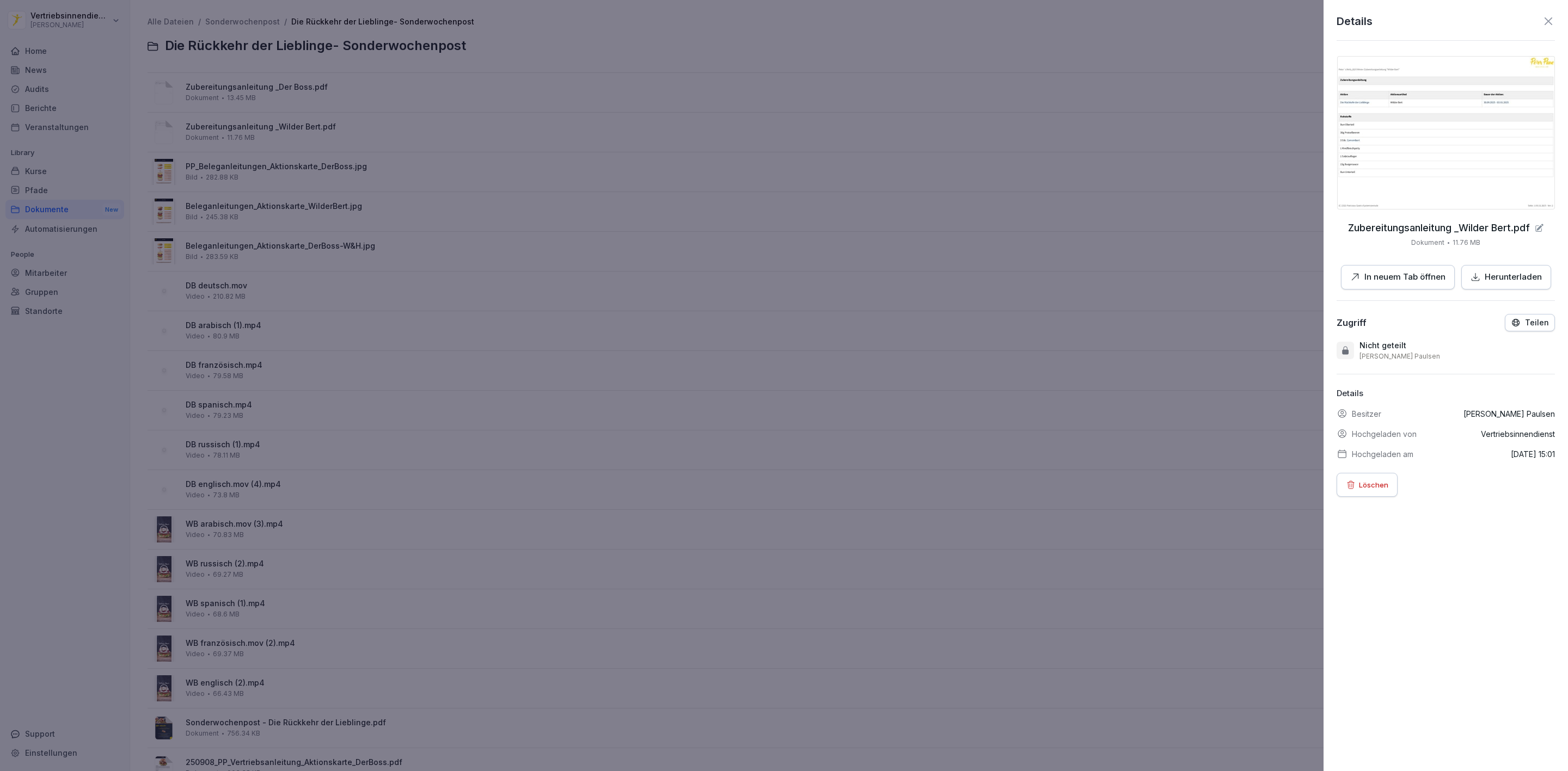
click at [1389, 150] on img at bounding box center [1446, 133] width 218 height 153
drag, startPoint x: 478, startPoint y: 190, endPoint x: 317, endPoint y: 194, distance: 161.0
click at [477, 190] on div at bounding box center [784, 385] width 1568 height 771
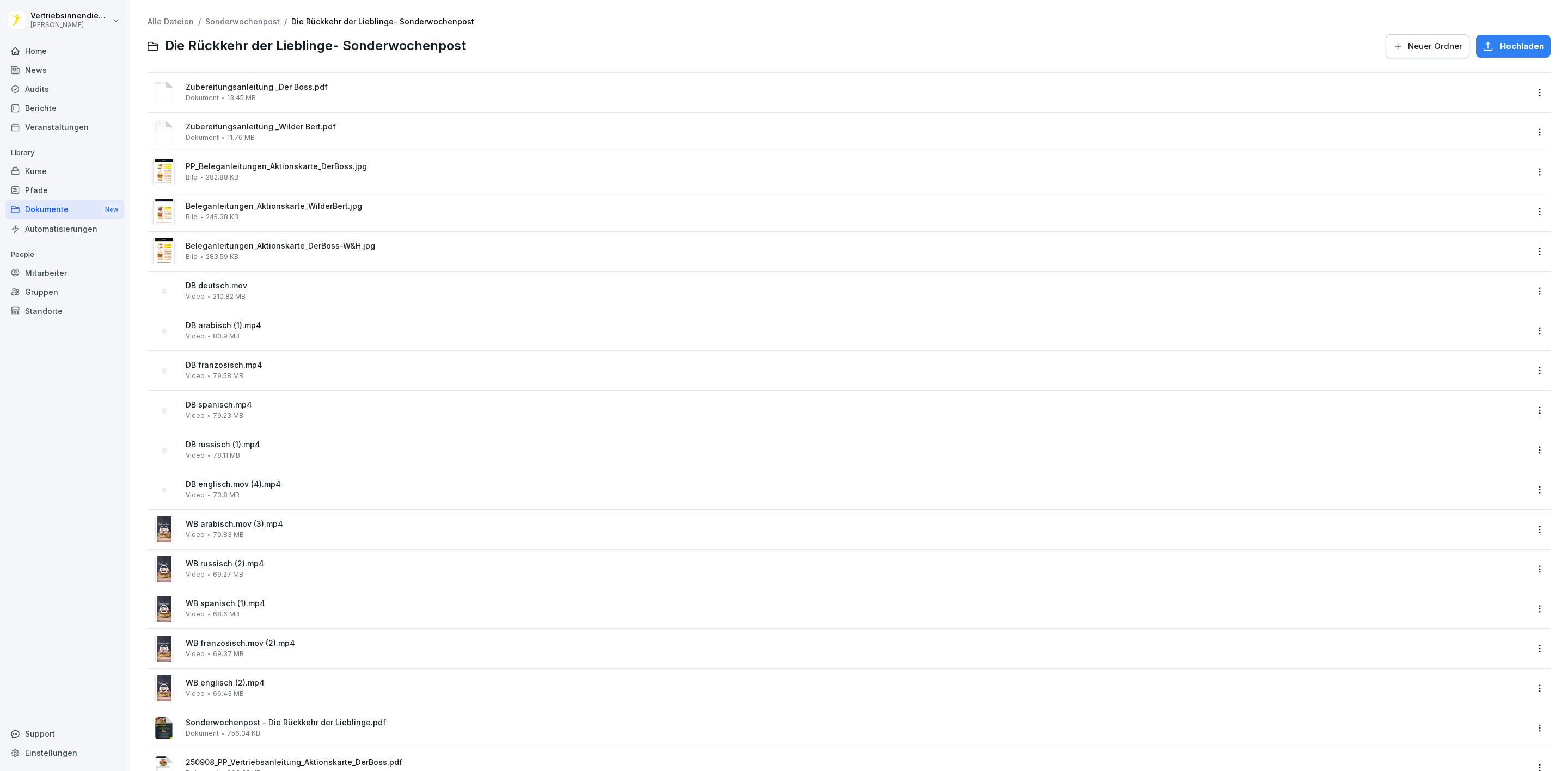
click at [261, 170] on span "PP_Beleganleitungen_Aktionskarte_DerBoss.jpg" at bounding box center [856, 167] width 1342 height 9
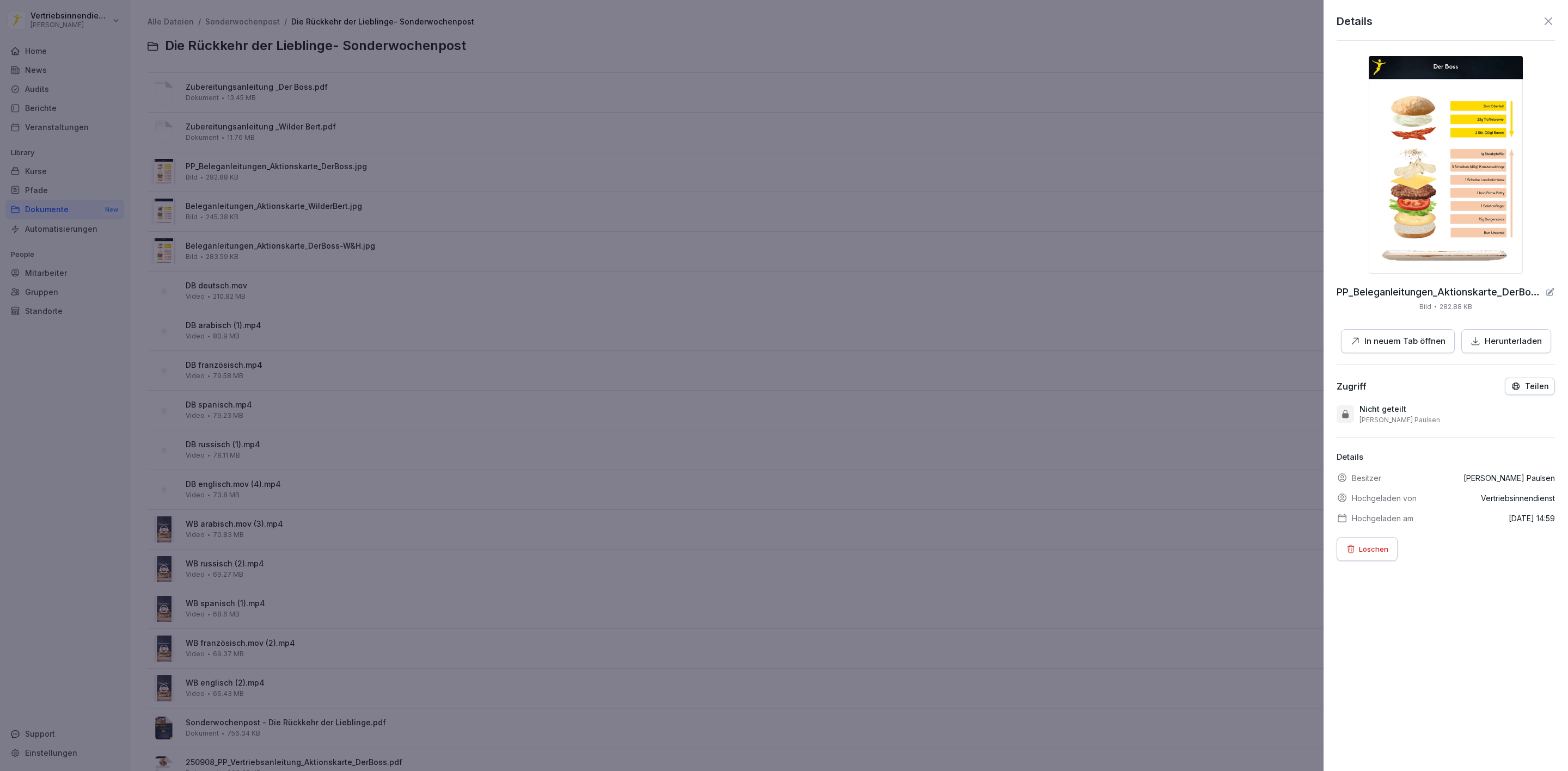
drag, startPoint x: 488, startPoint y: 275, endPoint x: 438, endPoint y: 263, distance: 51.4
click at [488, 275] on div at bounding box center [784, 385] width 1568 height 771
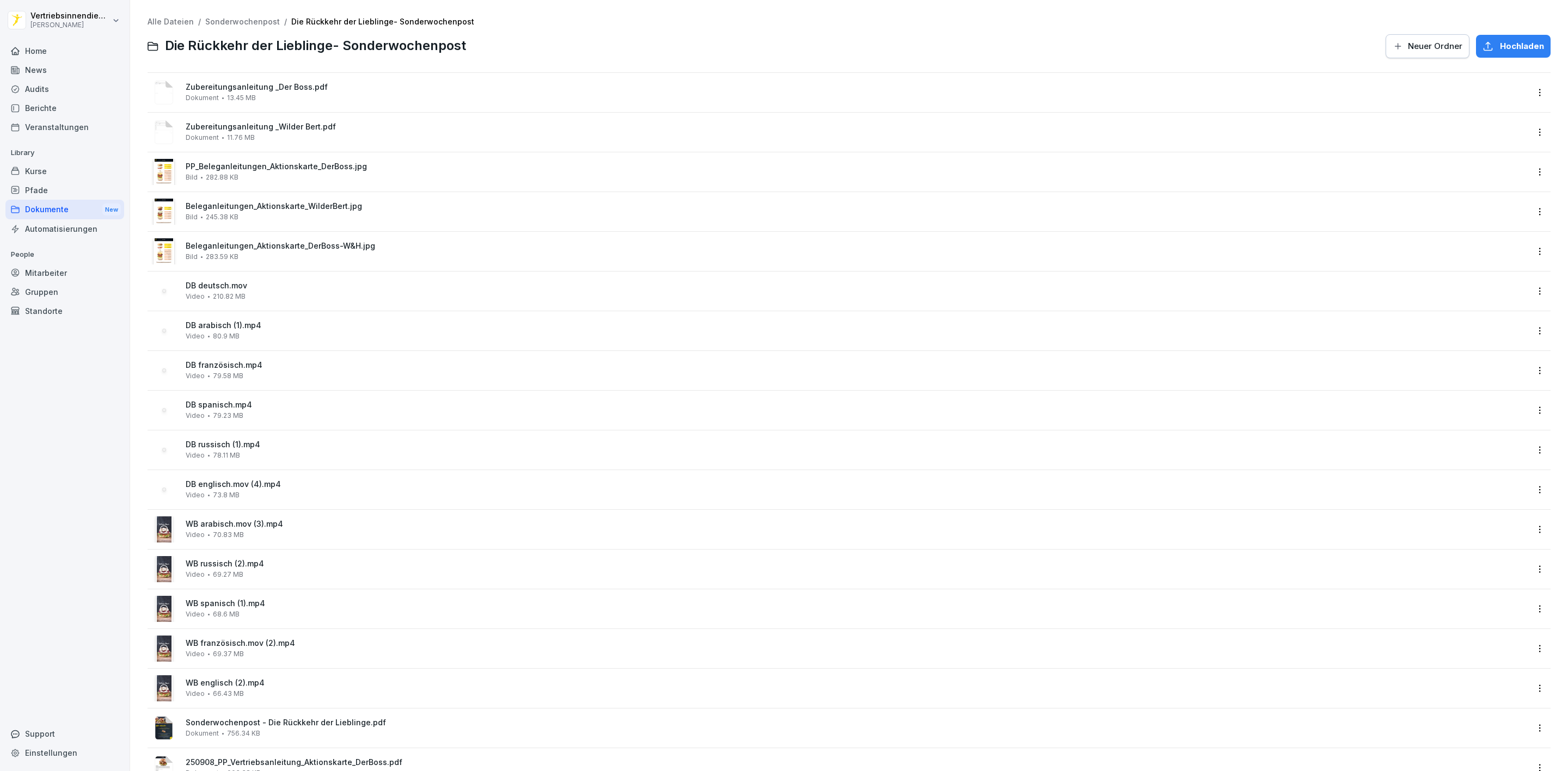
click at [284, 214] on div "Beleganleitungen_Aktionskarte_WilderBert.jpg Bild 245.38 KB" at bounding box center [856, 211] width 1342 height 19
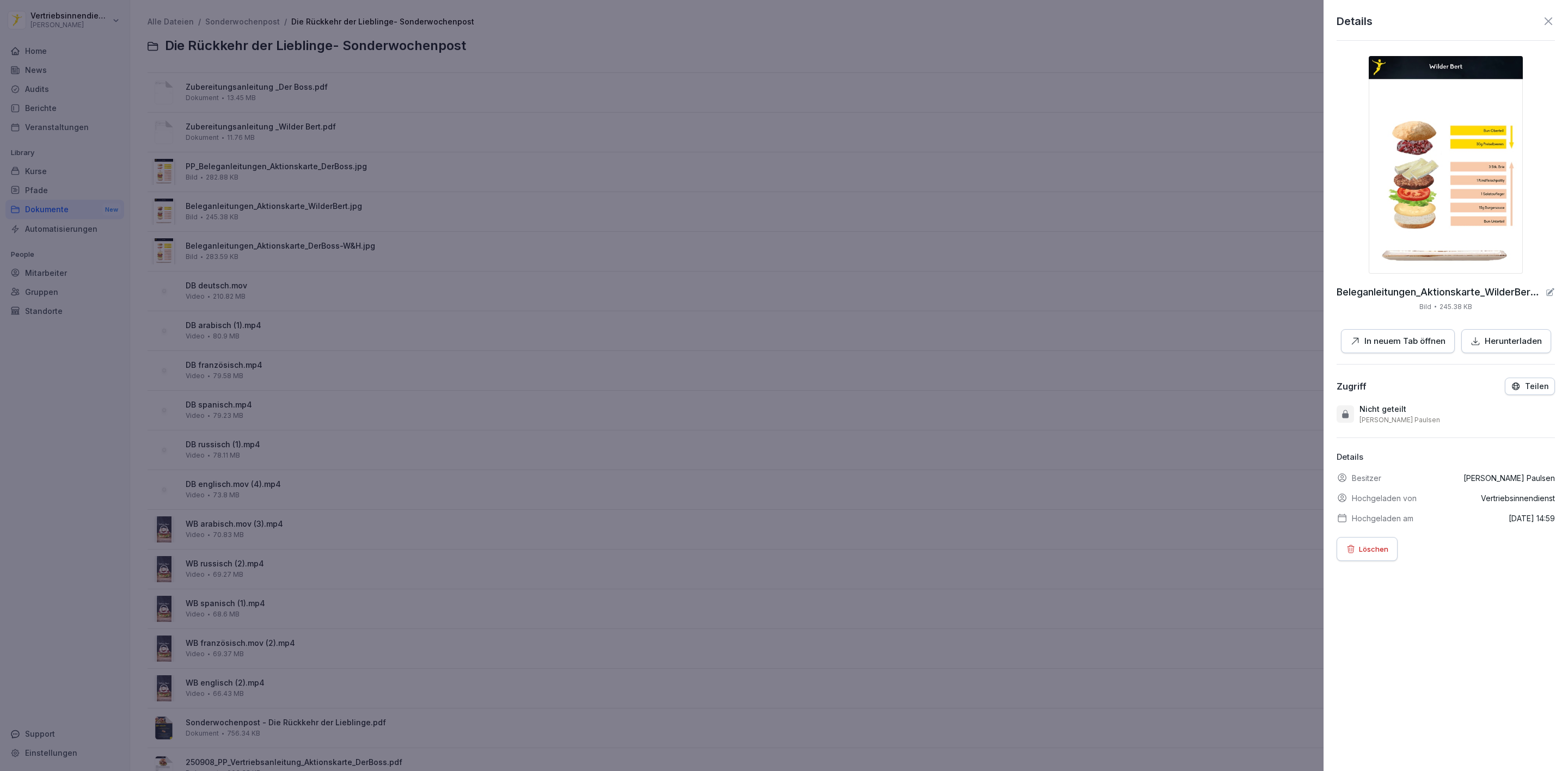
click at [1367, 333] on button "In neuem Tab öffnen" at bounding box center [1398, 341] width 114 height 24
click at [10, 214] on div at bounding box center [784, 385] width 1568 height 771
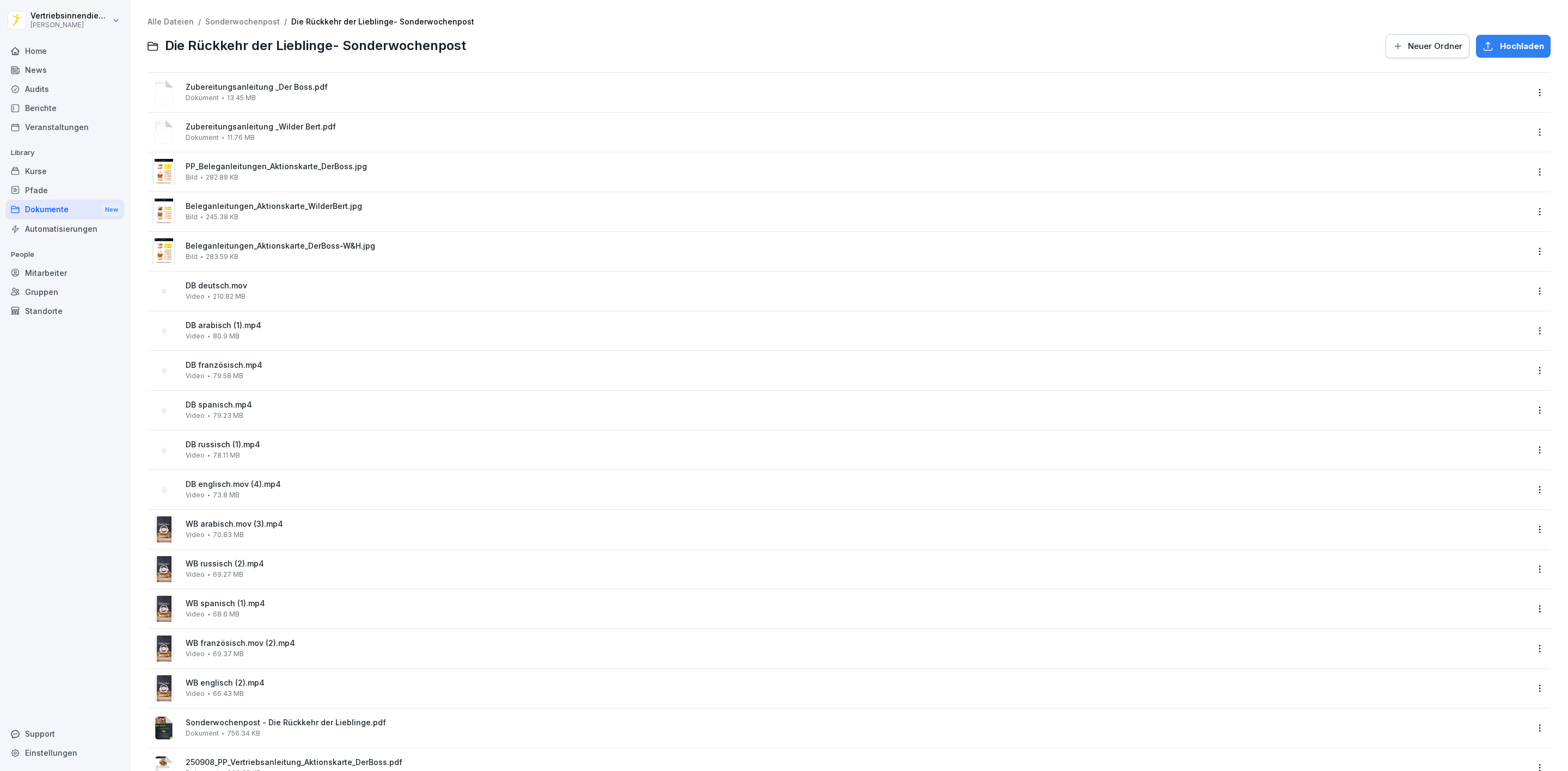
click at [70, 62] on div "News" at bounding box center [65, 69] width 119 height 19
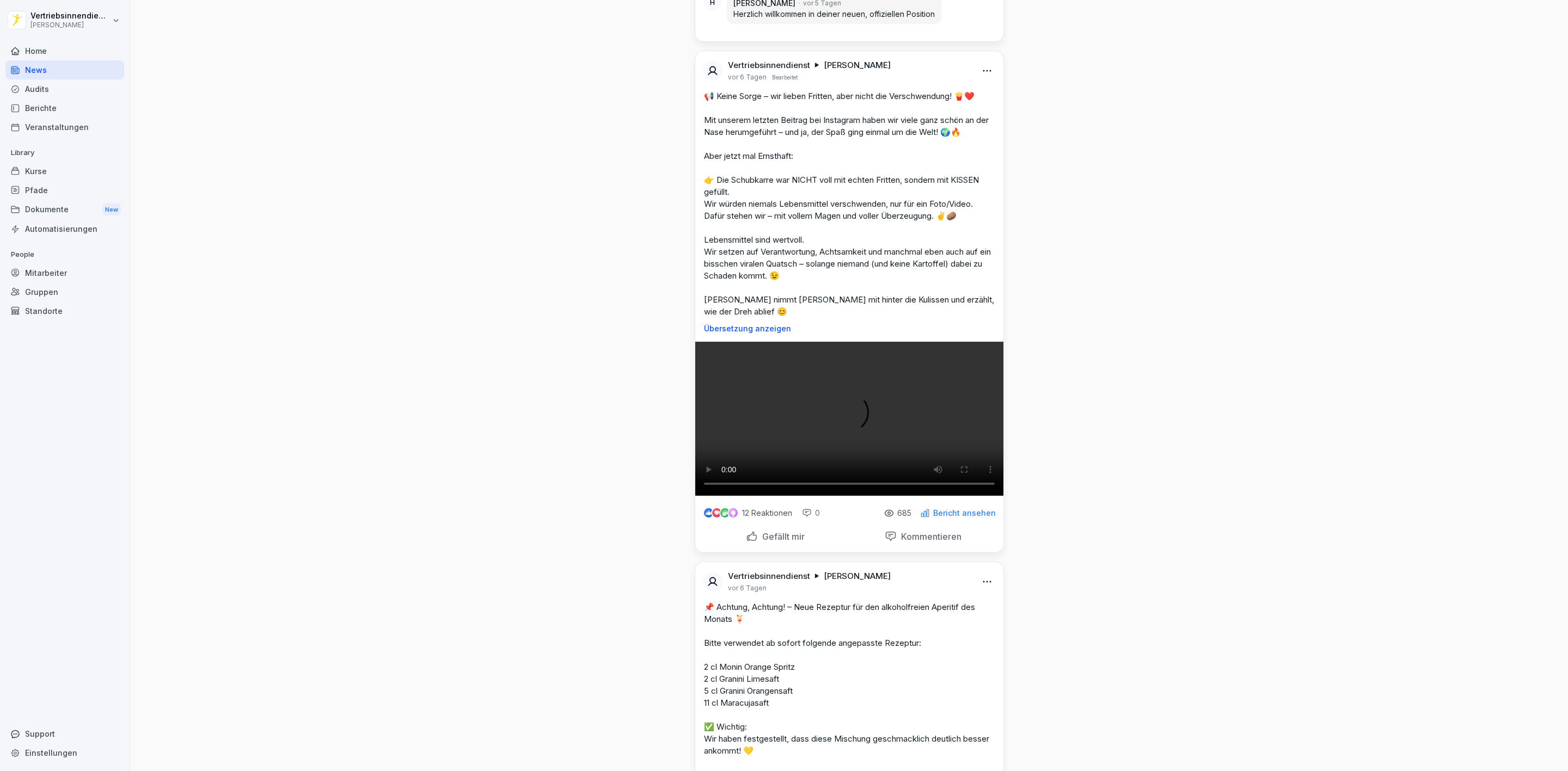
scroll to position [6041, 0]
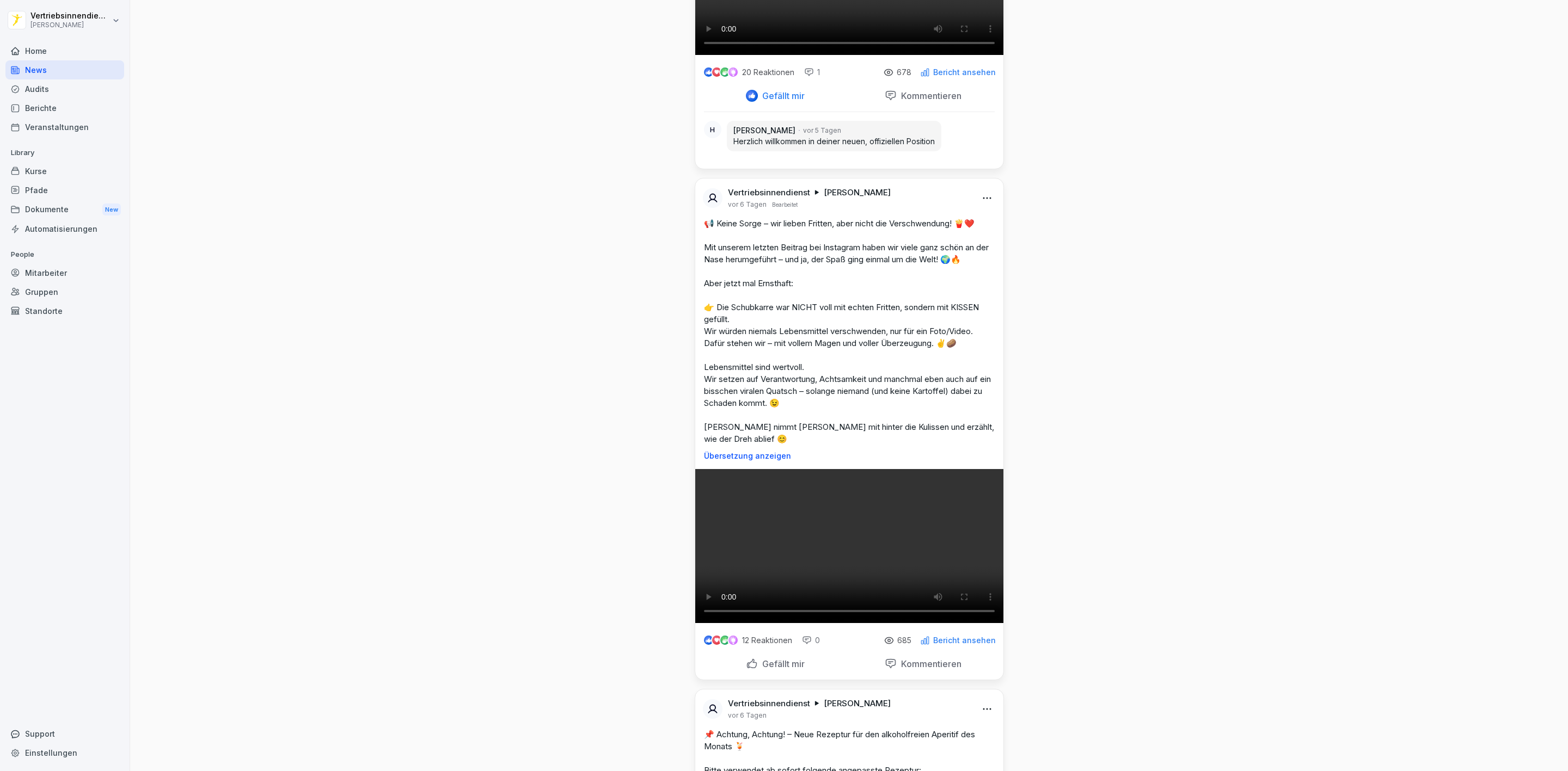
scroll to position [5960, 0]
